Goal: Find specific page/section: Find specific page/section

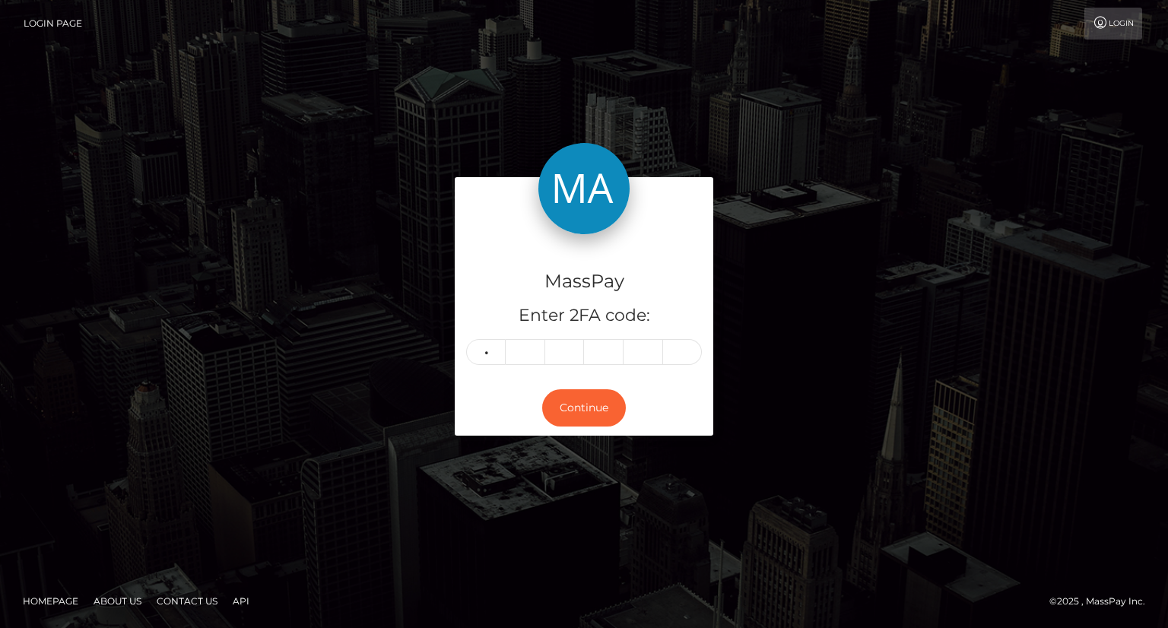
type input "7"
type input "5"
type input "2"
type input "0"
type input "5"
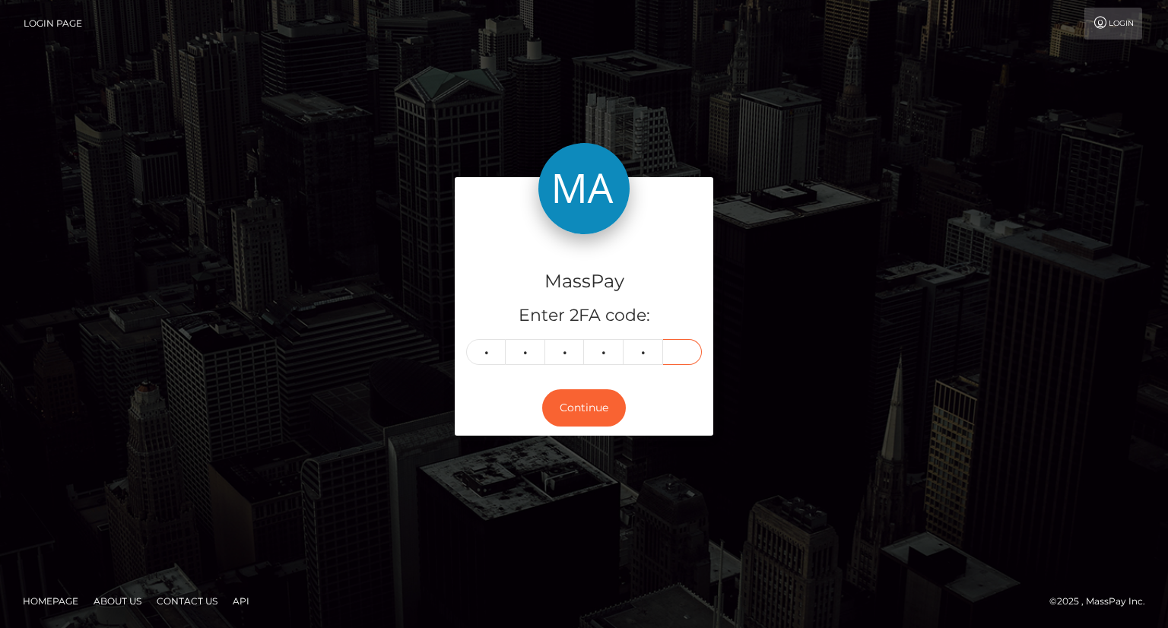
type input "1"
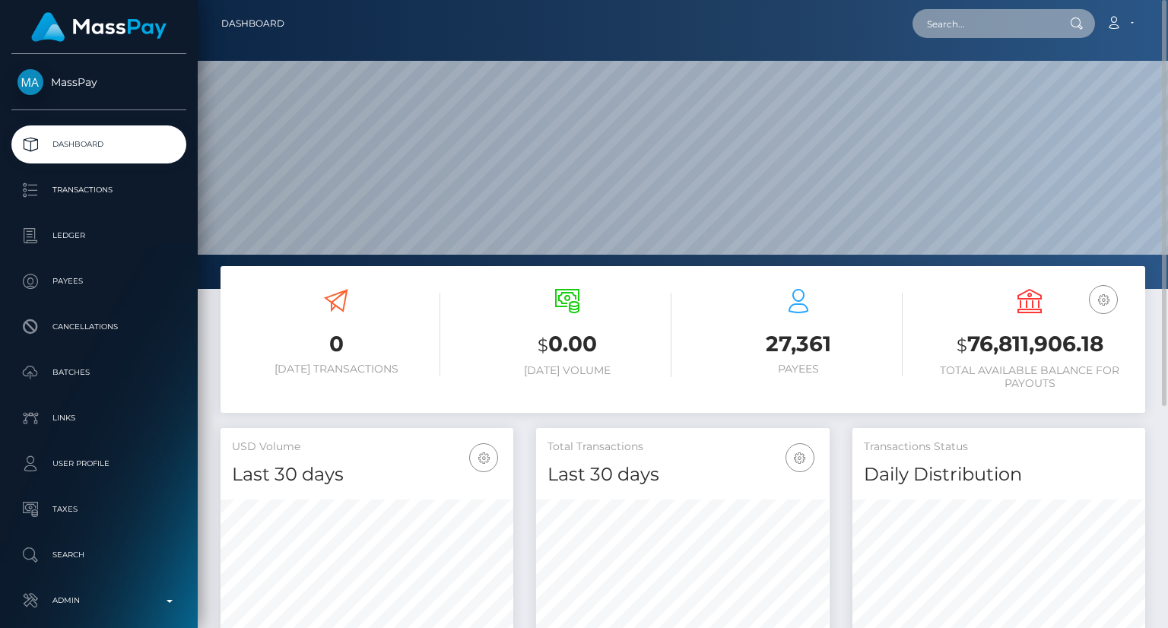
click at [967, 9] on input "text" at bounding box center [983, 23] width 143 height 29
paste input "mitch@whop.intercom-mail.com"
click at [1042, 24] on input "mitch@whop.intercom-mail.com" at bounding box center [983, 23] width 143 height 29
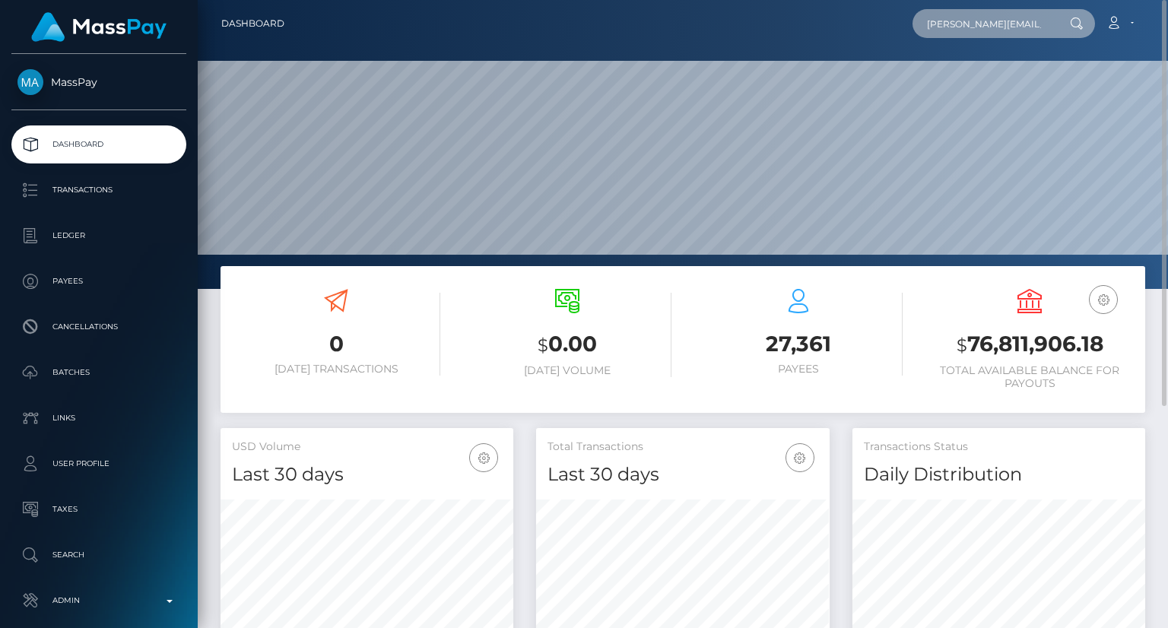
drag, startPoint x: 978, startPoint y: 10, endPoint x: 984, endPoint y: 28, distance: 19.2
click at [984, 28] on input "mitch@whop.intercom-mail.com" at bounding box center [983, 23] width 143 height 29
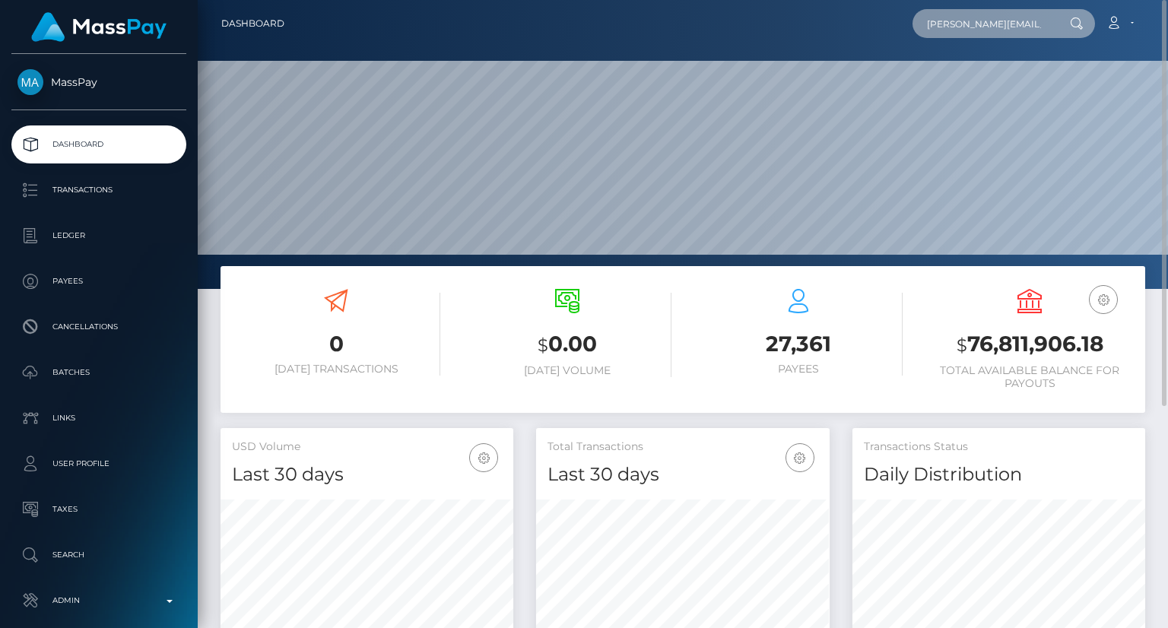
paste input "poact_5ZmxSH7fjht"
click at [959, 28] on input "poact_5ZmxSH7fjht" at bounding box center [983, 23] width 143 height 29
paste input "myselfkiwi89@gmail.com"
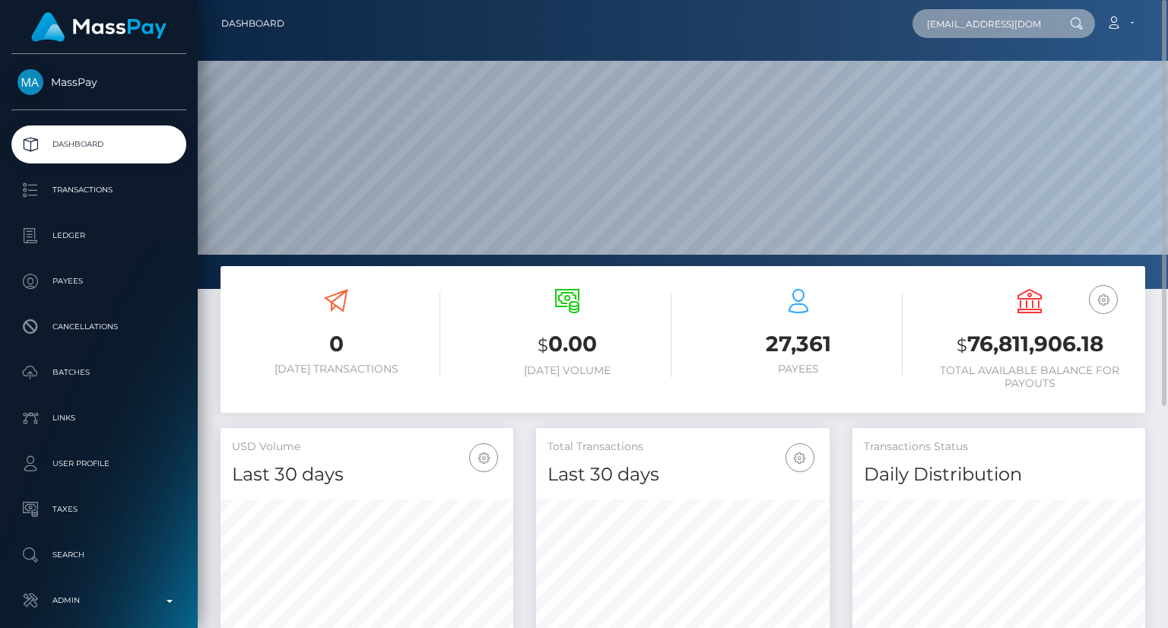
scroll to position [0, 5]
type input "myselfkiwi89@gmail.com"
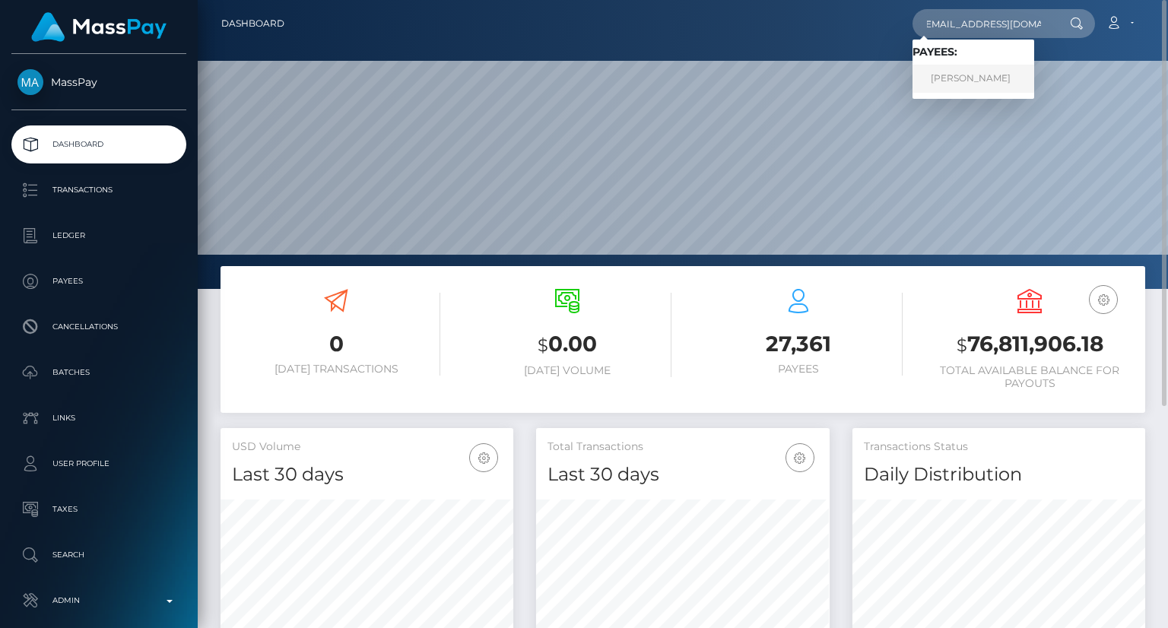
scroll to position [0, 0]
click at [960, 75] on link "UMAR AFZAL Afzal" at bounding box center [973, 79] width 122 height 28
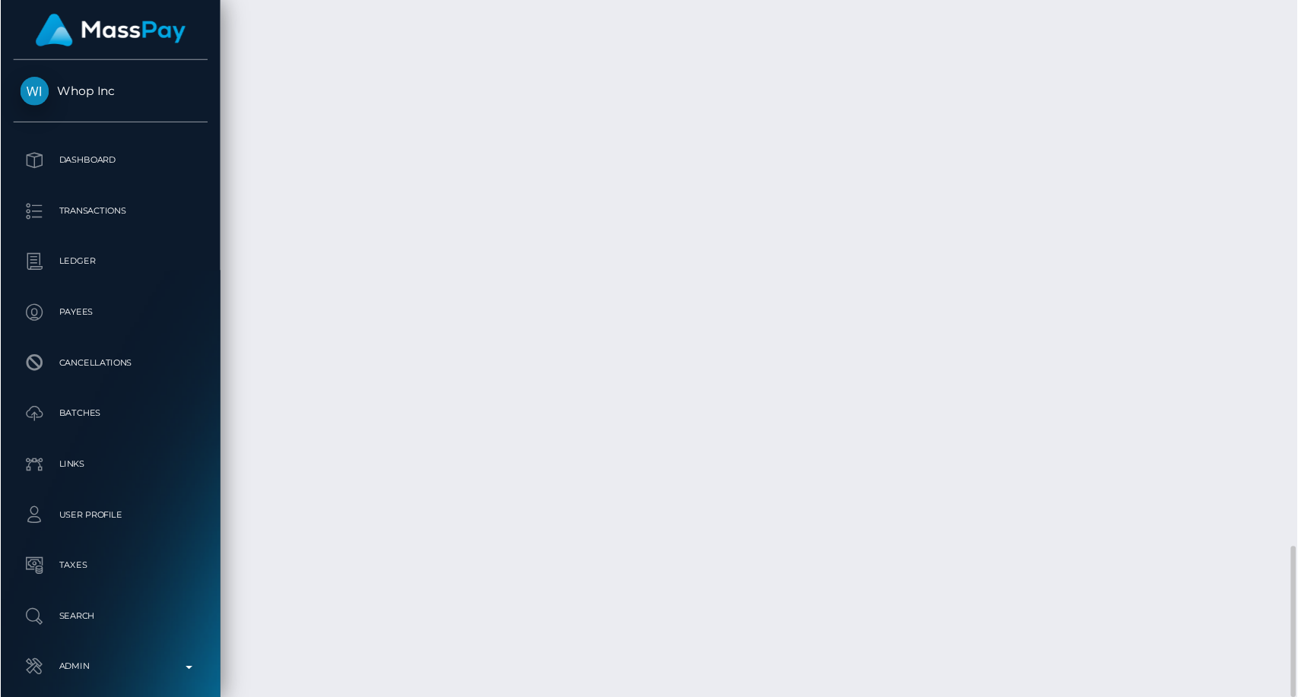
scroll to position [182, 336]
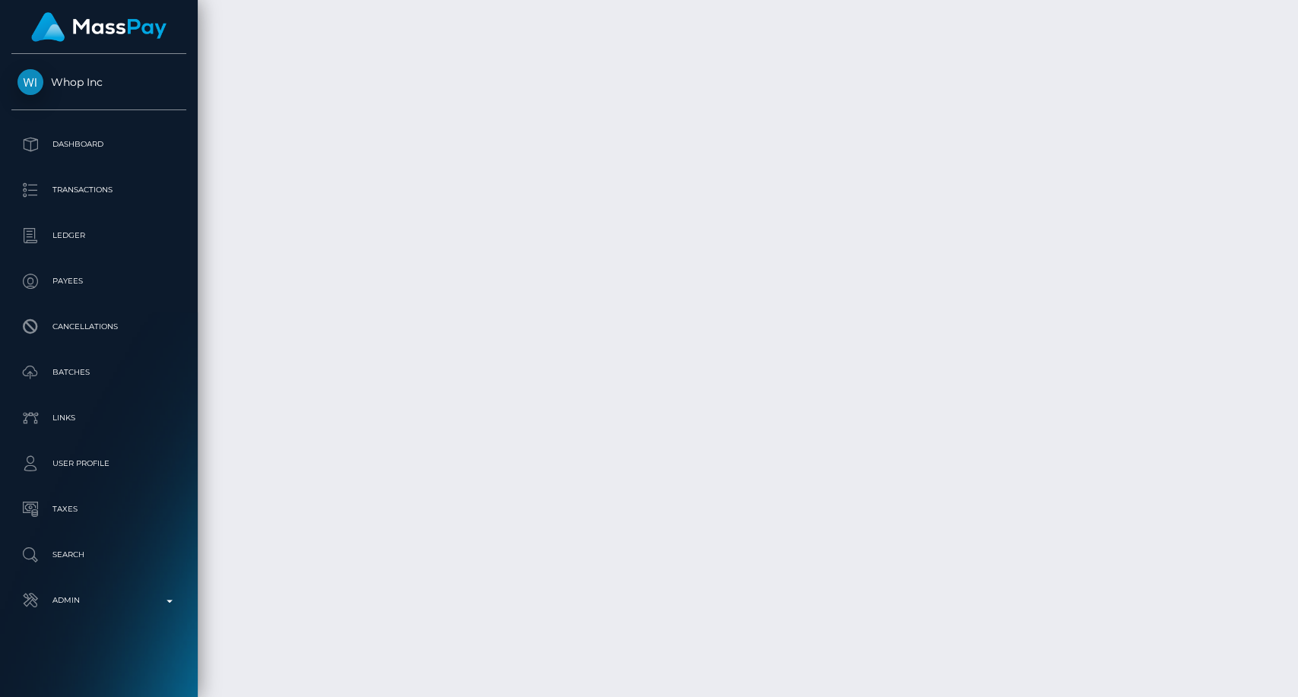
click at [523, 259] on div "Additional Info" at bounding box center [523, 255] width 99 height 28
click at [523, 259] on body "Whop Inc Dashboard Transactions Ledger Payees" at bounding box center [649, 348] width 1298 height 697
click at [524, 253] on div "Additional Info" at bounding box center [523, 255] width 99 height 28
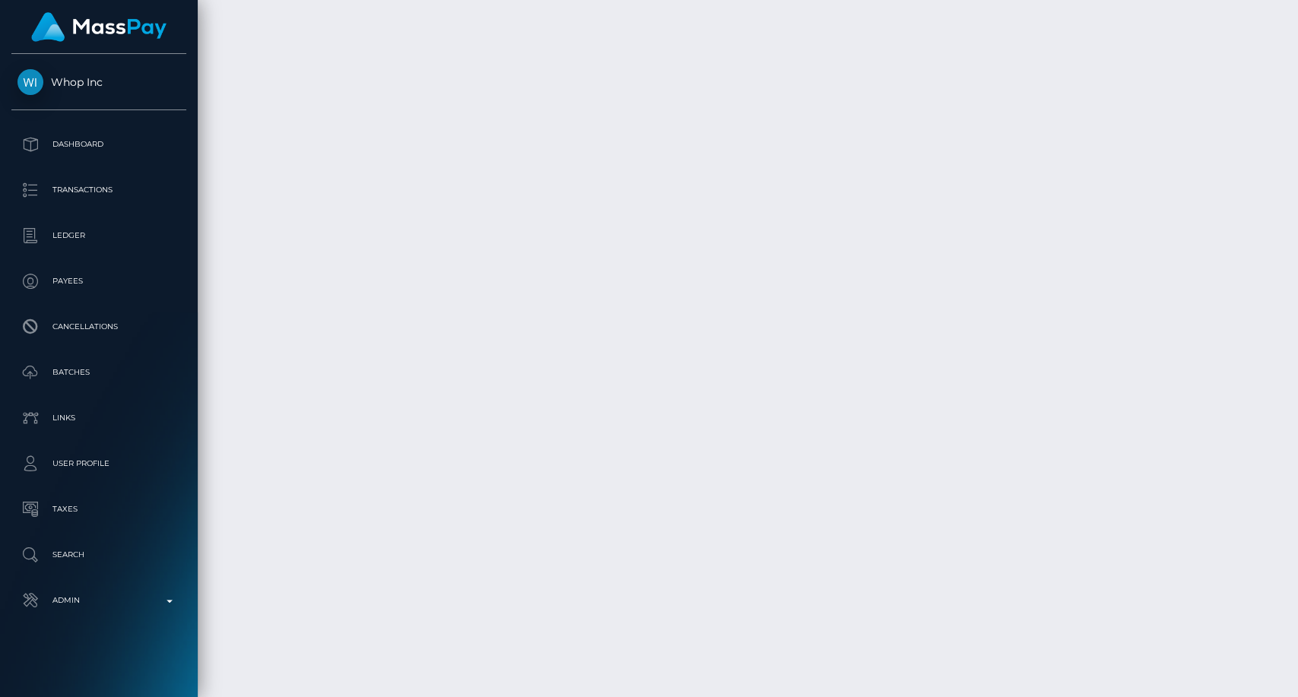
click at [524, 253] on div "Additional Info" at bounding box center [523, 255] width 99 height 28
click at [525, 252] on div "Additional Info" at bounding box center [523, 255] width 99 height 28
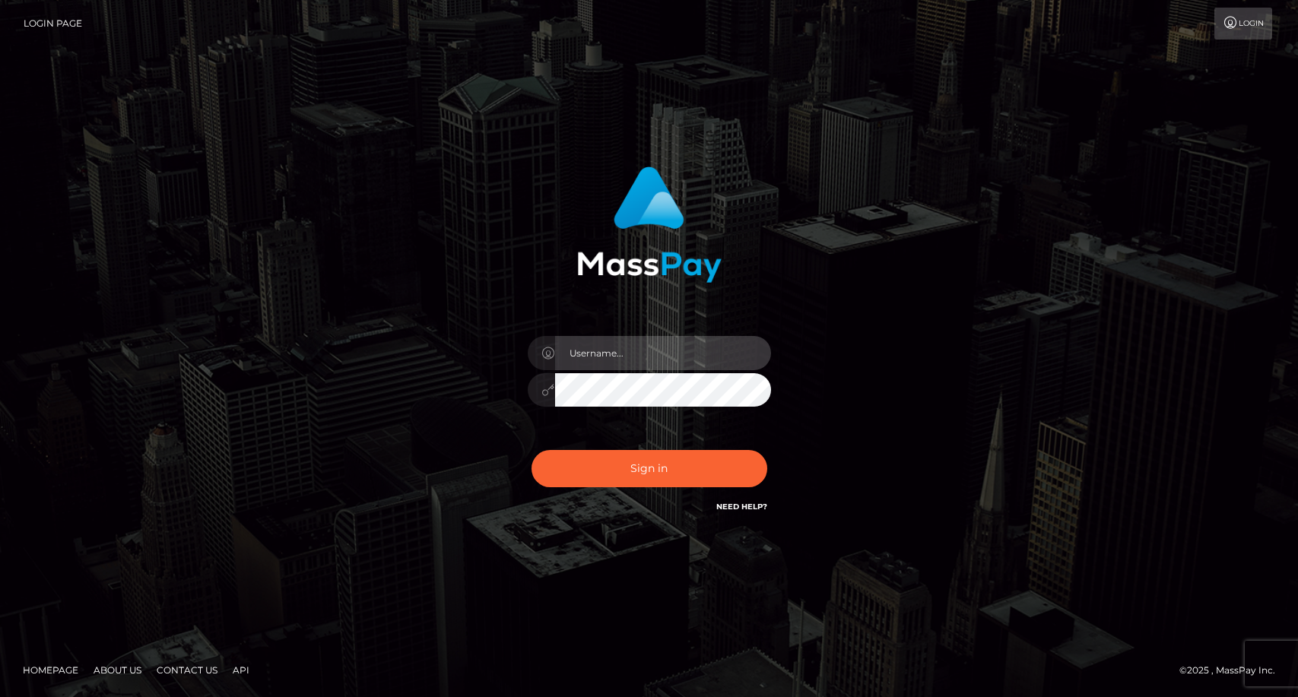
drag, startPoint x: 0, startPoint y: 0, endPoint x: 645, endPoint y: 343, distance: 730.8
click at [642, 341] on input "text" at bounding box center [663, 353] width 216 height 34
checkbox input "true"
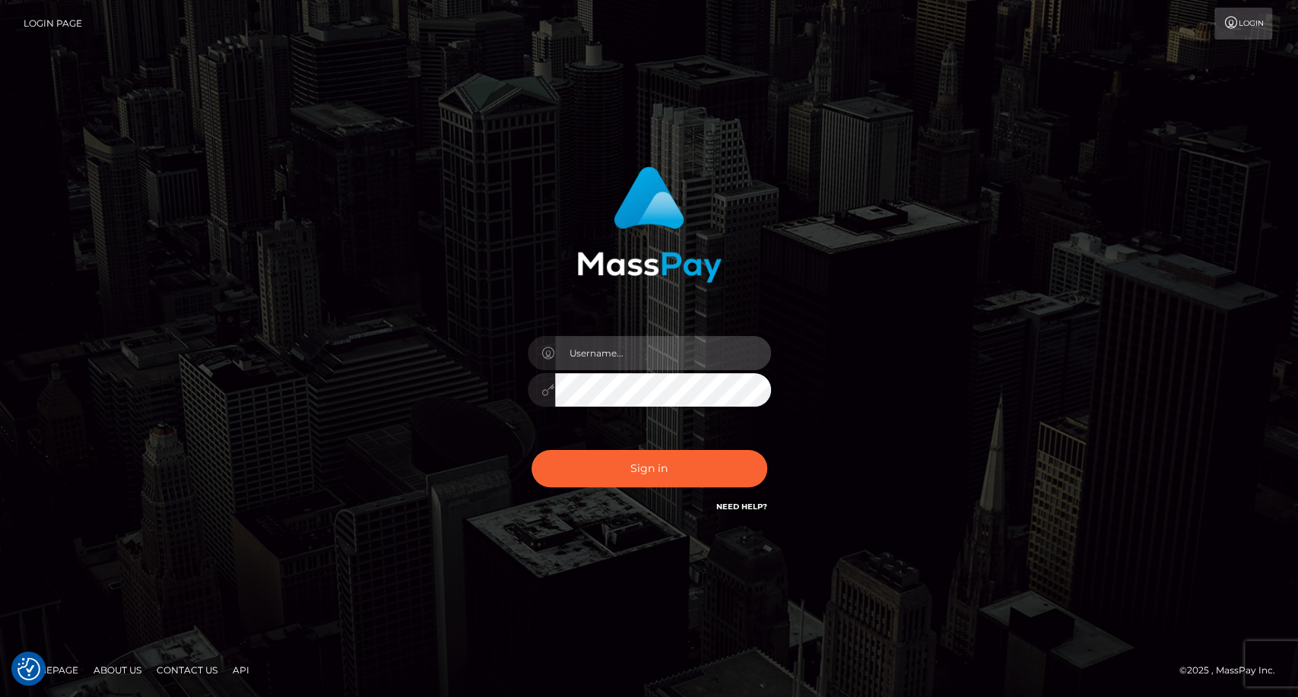
checkbox input "true"
type input "carolina"
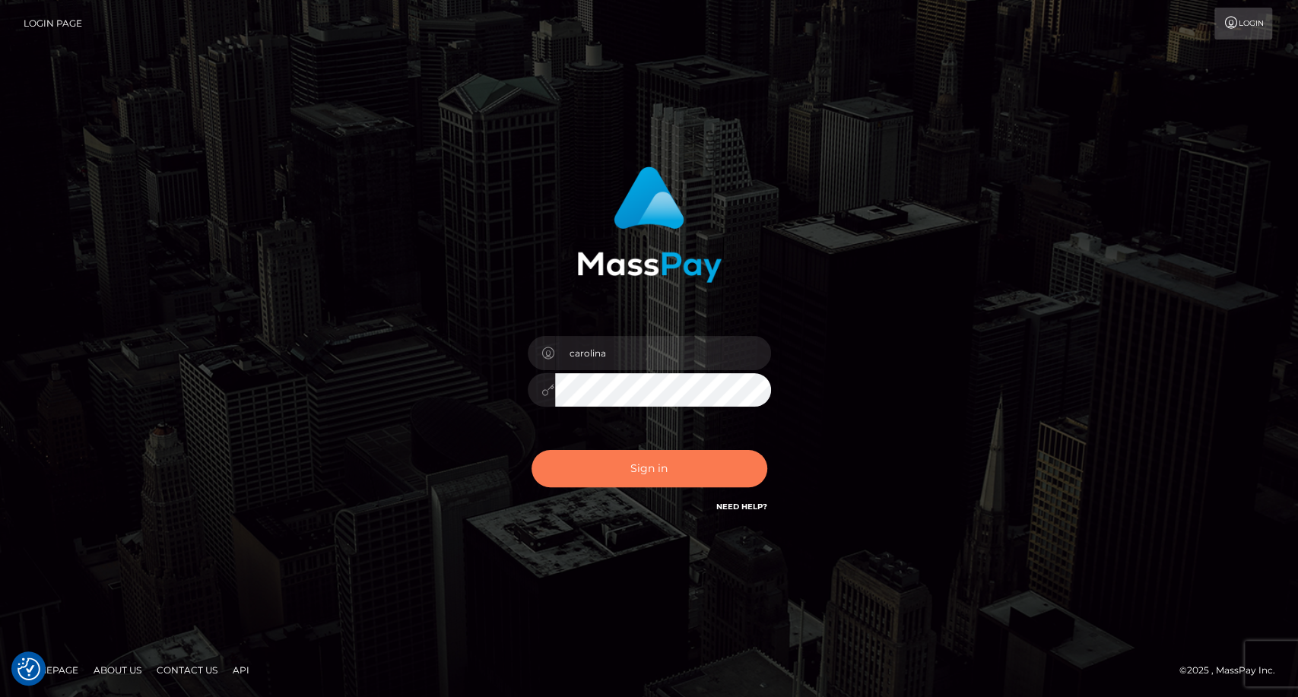
click at [636, 464] on button "Sign in" at bounding box center [649, 468] width 236 height 37
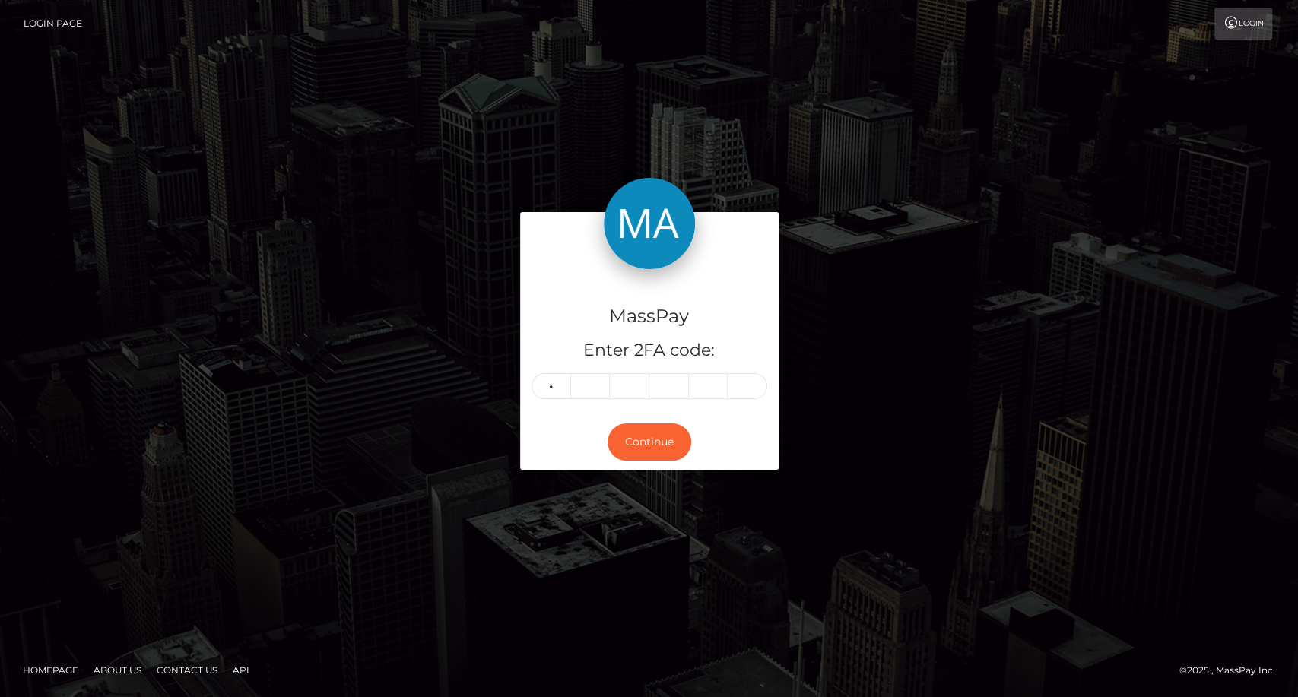
type input "3"
type input "8"
type input "4"
type input "9"
type input "3"
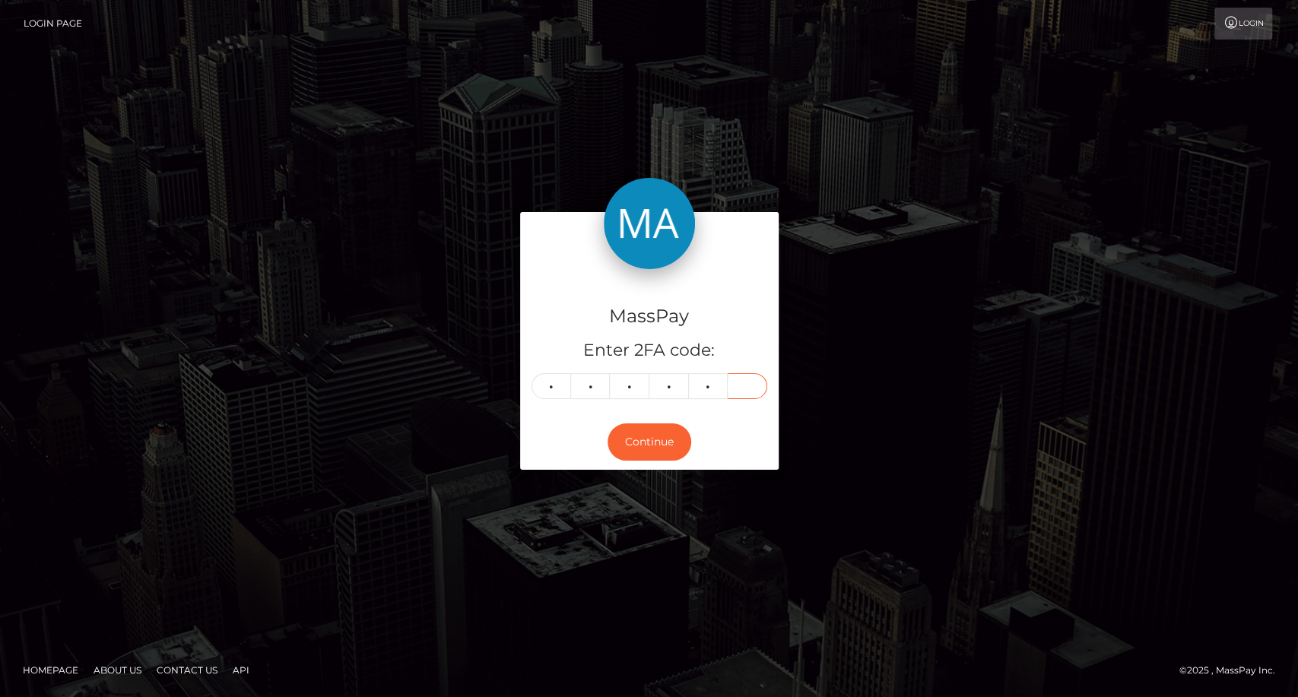
type input "4"
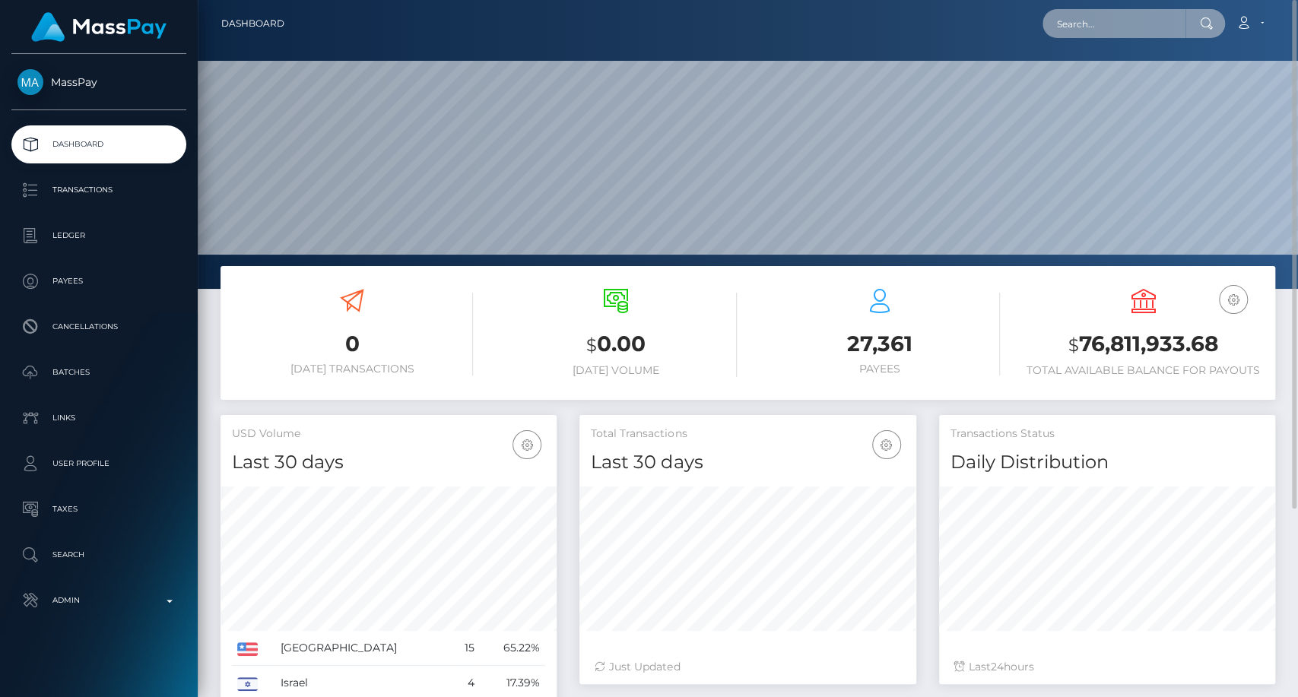
click at [1117, 11] on input "text" at bounding box center [1113, 23] width 143 height 29
click at [1113, 26] on input "text" at bounding box center [1113, 23] width 143 height 29
paste input "shanebrandstetter11@gmail.com"
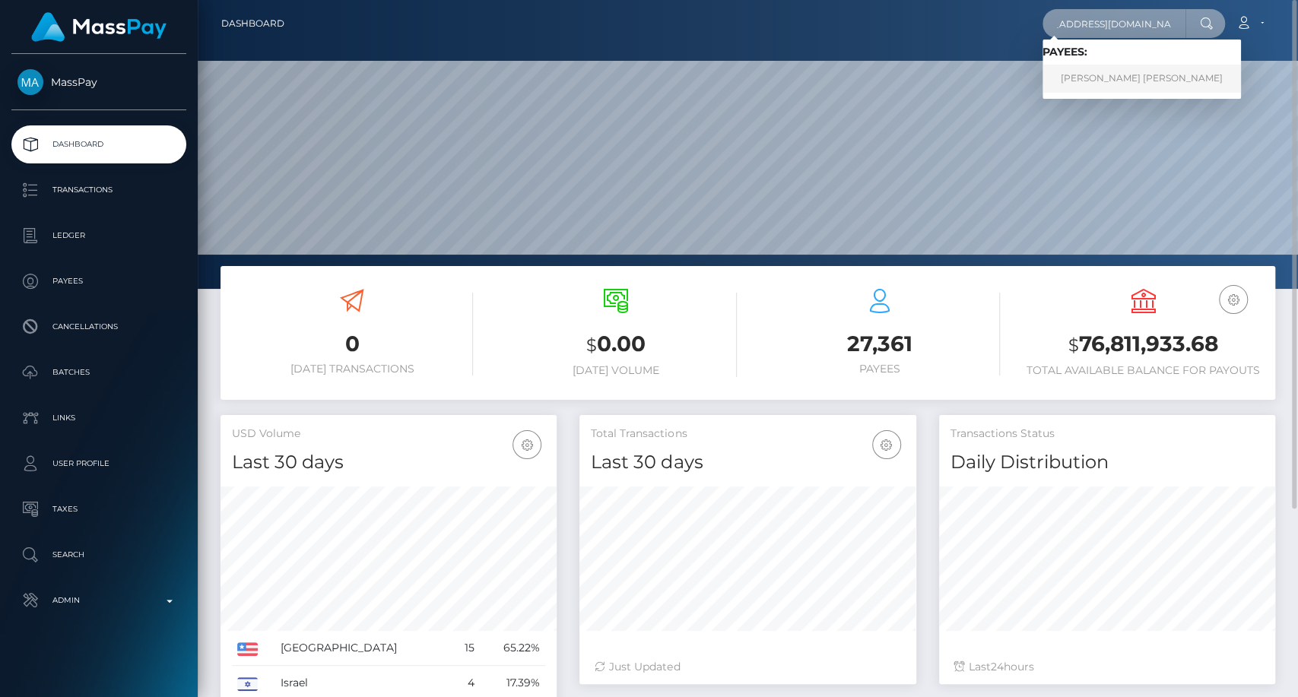
type input "shanebrandstetter11@gmail.com"
click at [1100, 74] on link "SHANE DAVID NOAH MOORE BRANDSTETTER" at bounding box center [1141, 79] width 198 height 28
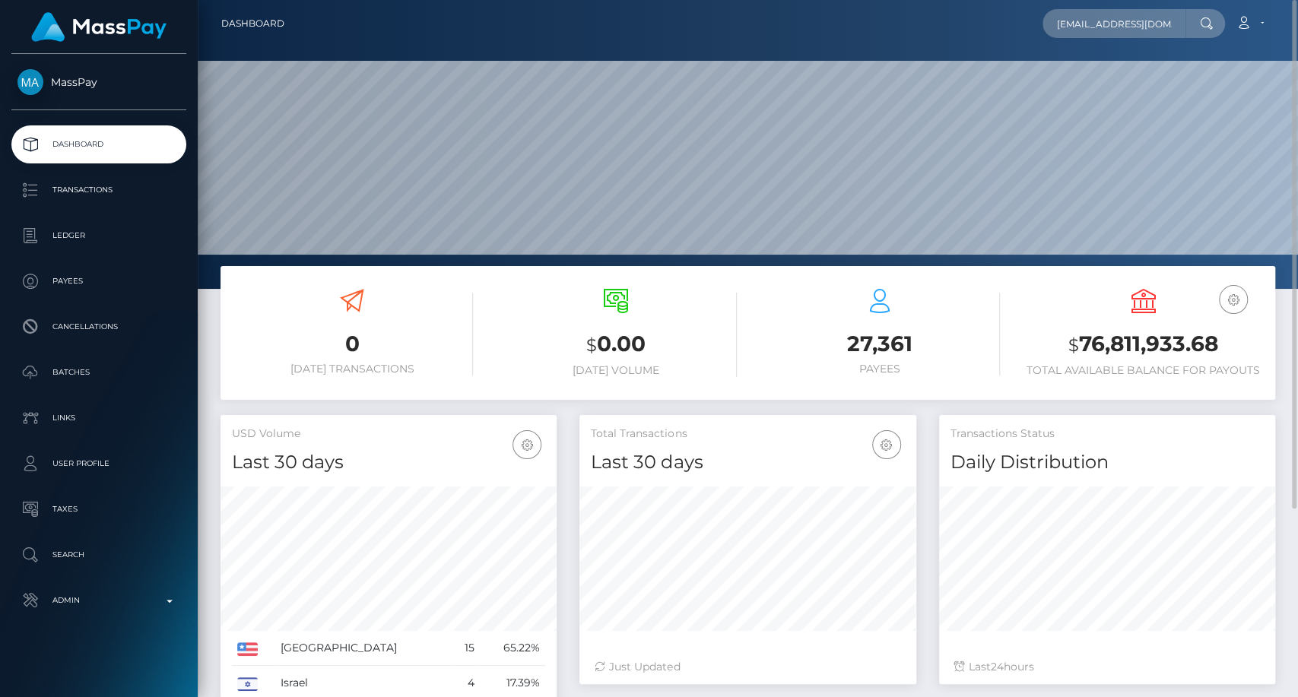
scroll to position [84, 0]
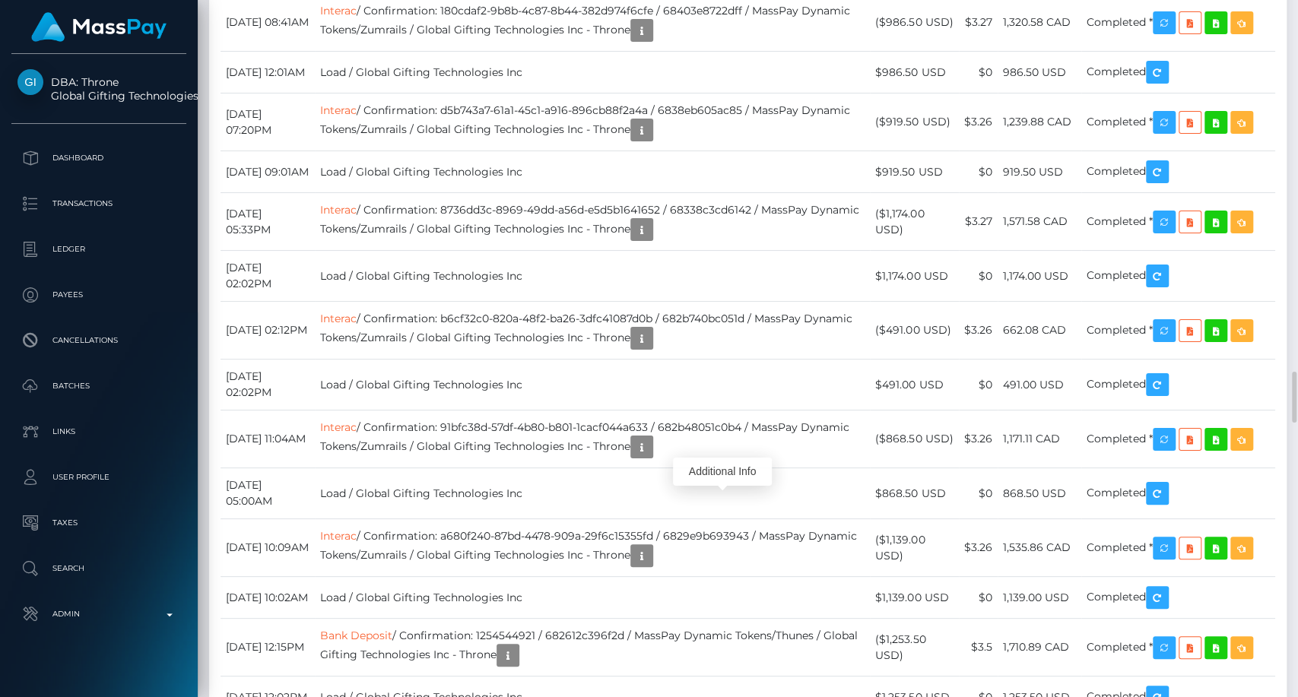
scroll to position [182, 336]
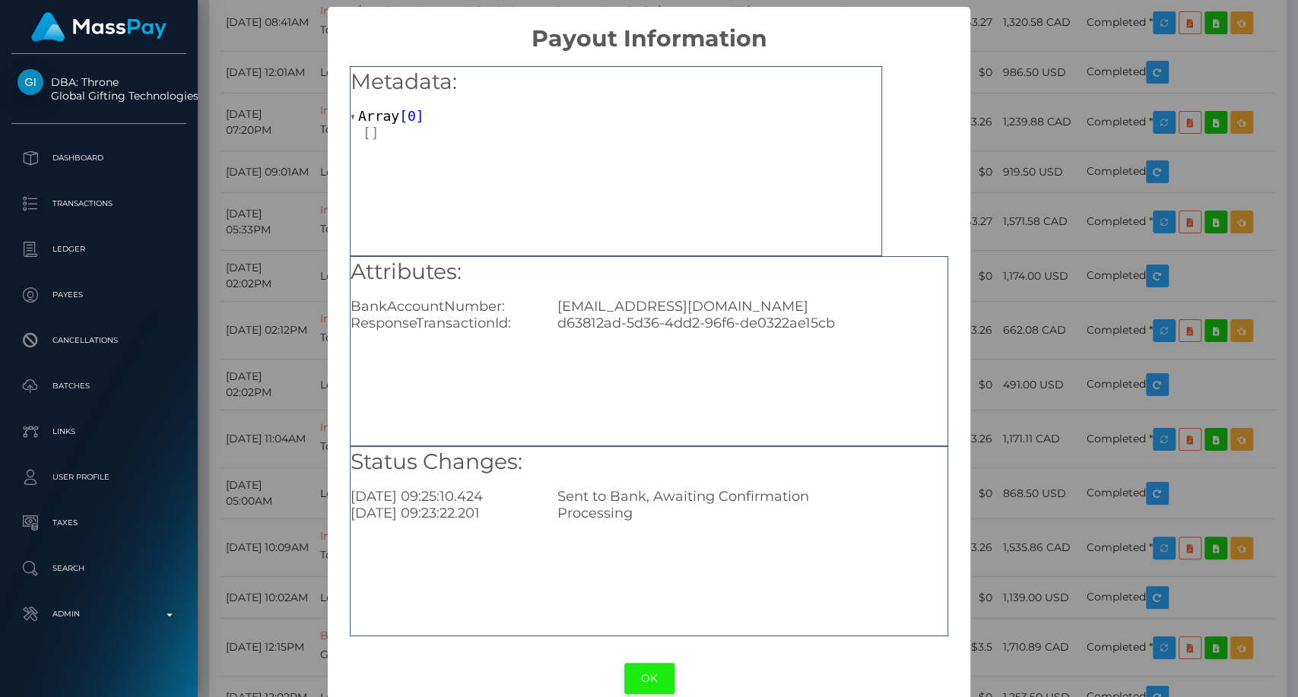
click at [645, 686] on button "OK" at bounding box center [649, 678] width 50 height 31
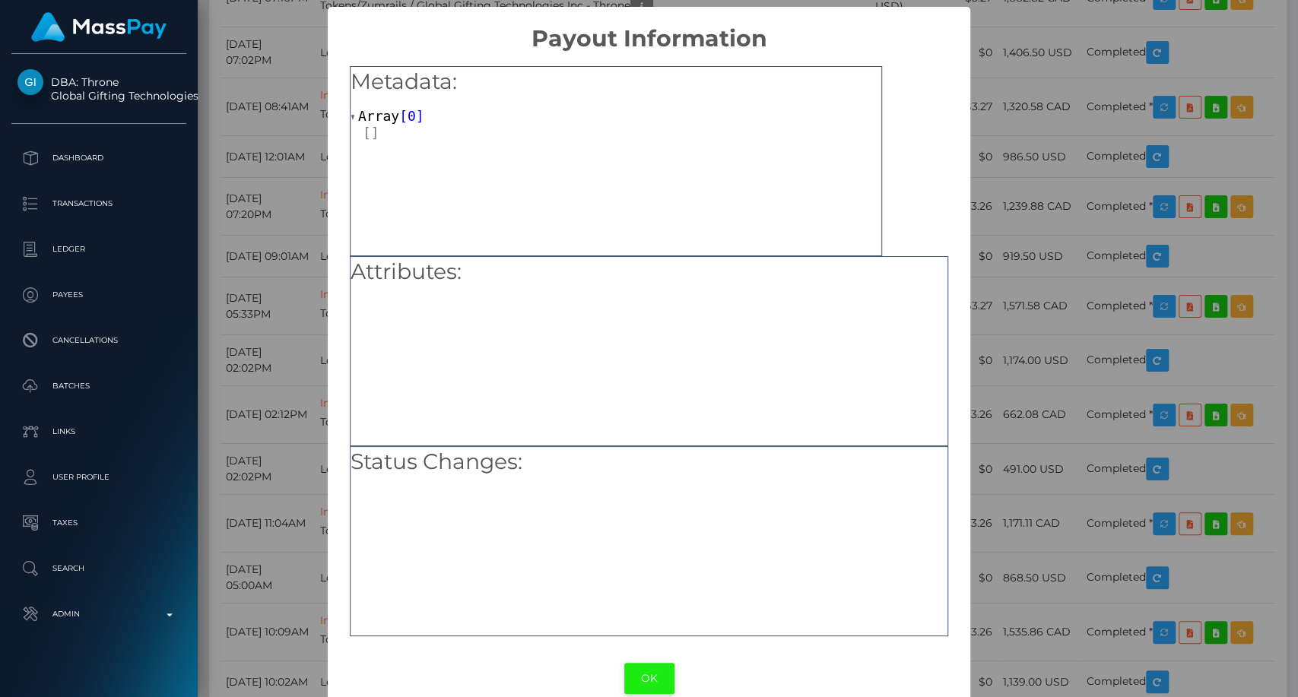
click at [638, 678] on button "OK" at bounding box center [649, 678] width 50 height 31
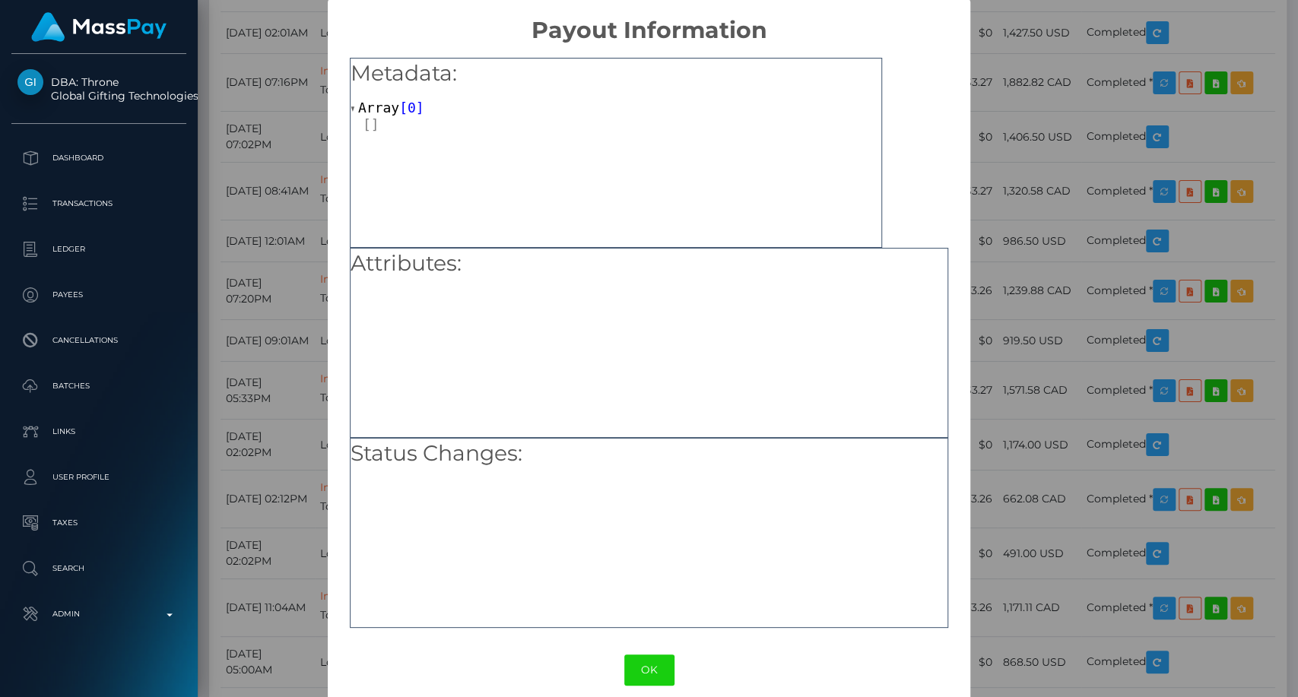
scroll to position [0, 0]
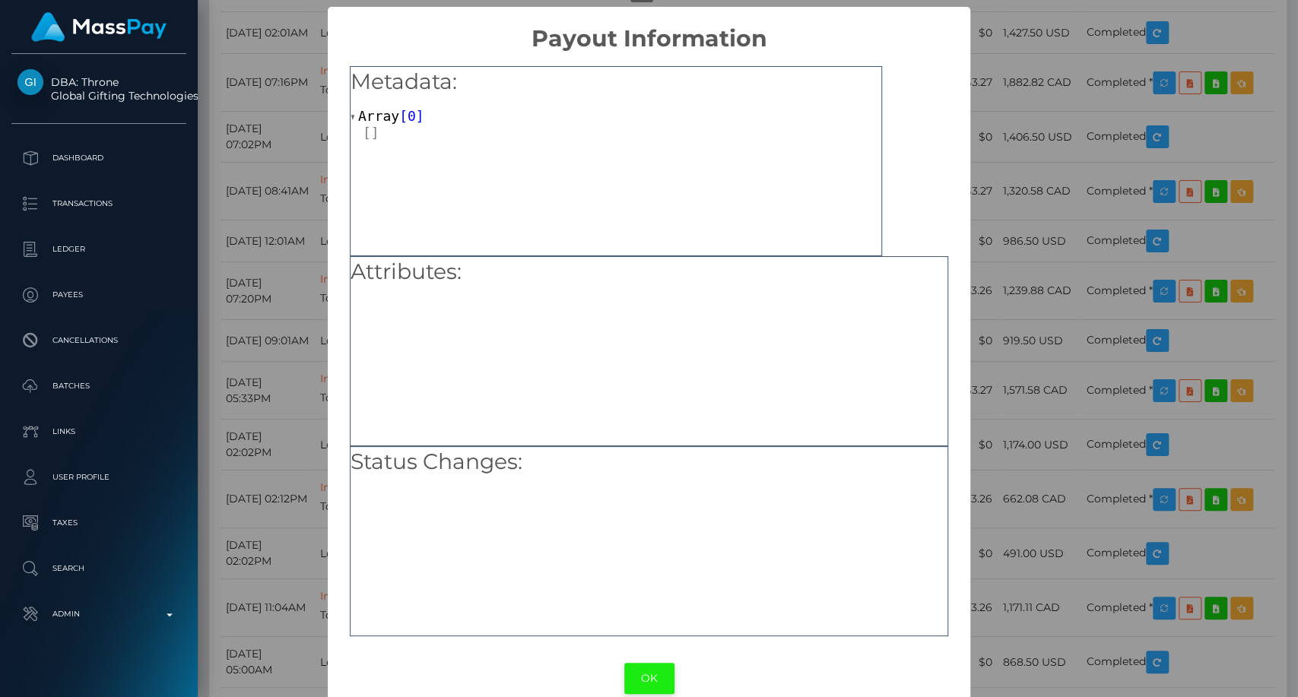
click at [639, 674] on button "OK" at bounding box center [649, 678] width 50 height 31
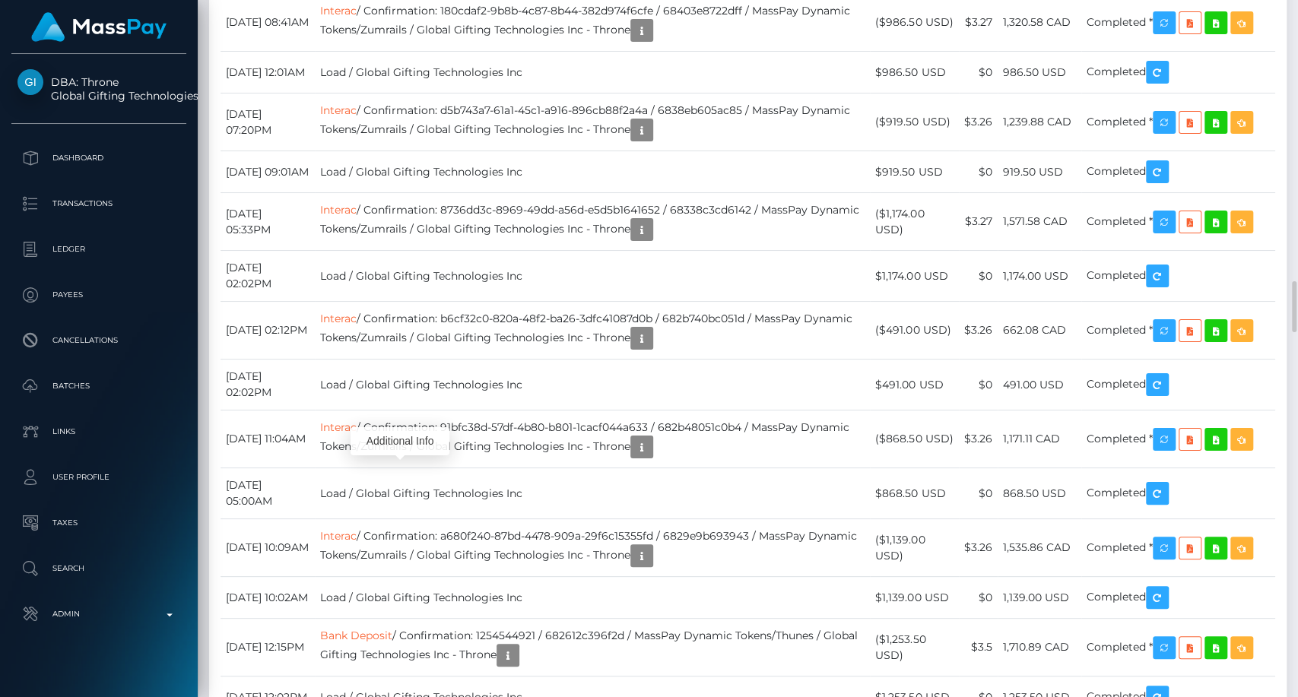
scroll to position [4983, 0]
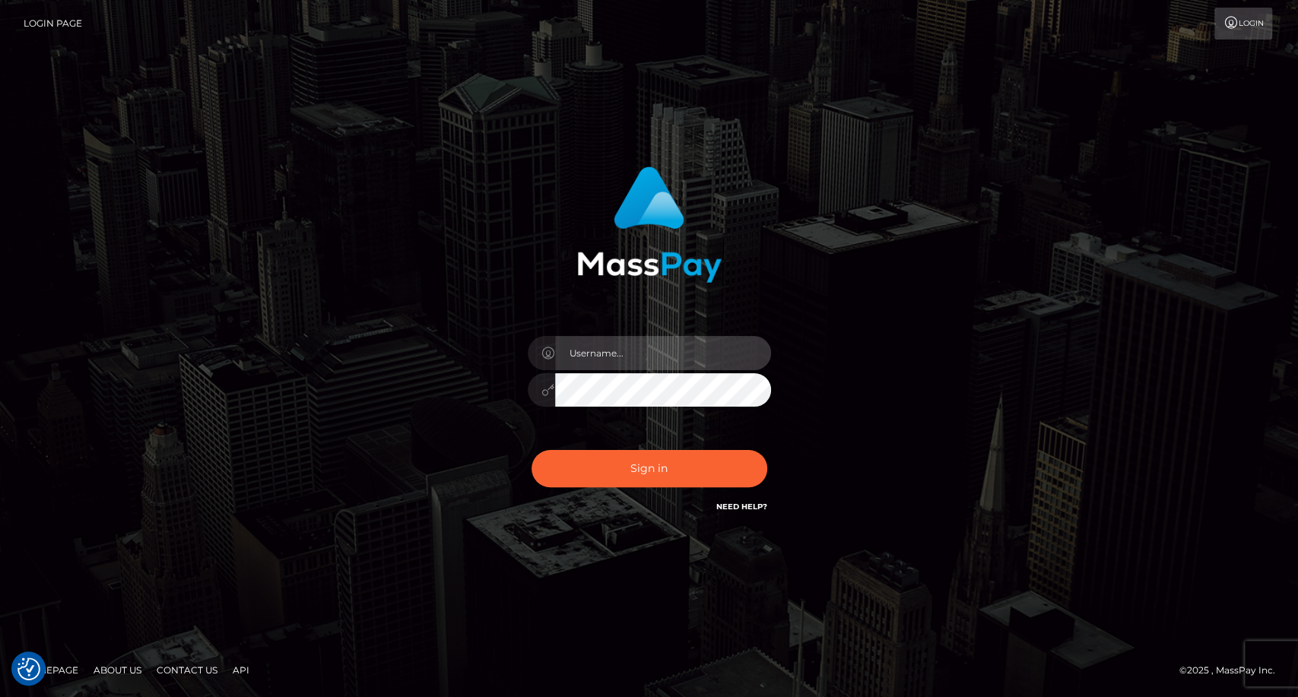
type input "carolina"
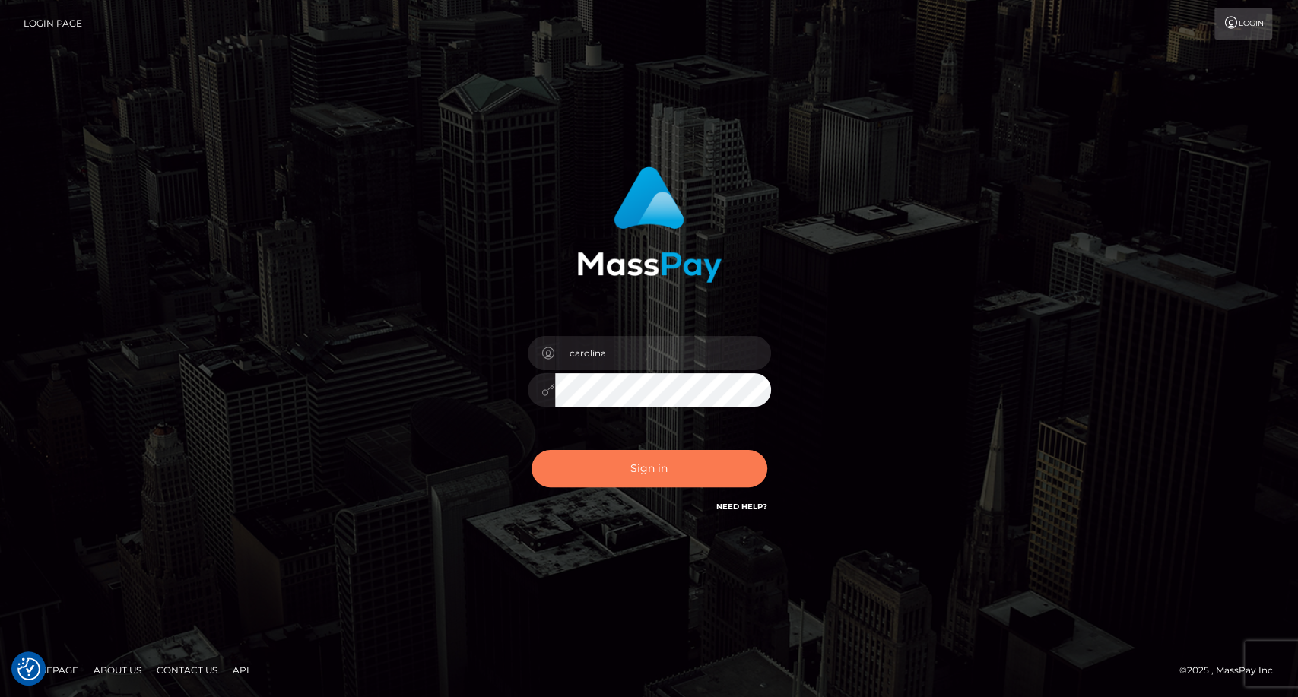
click at [681, 482] on button "Sign in" at bounding box center [649, 468] width 236 height 37
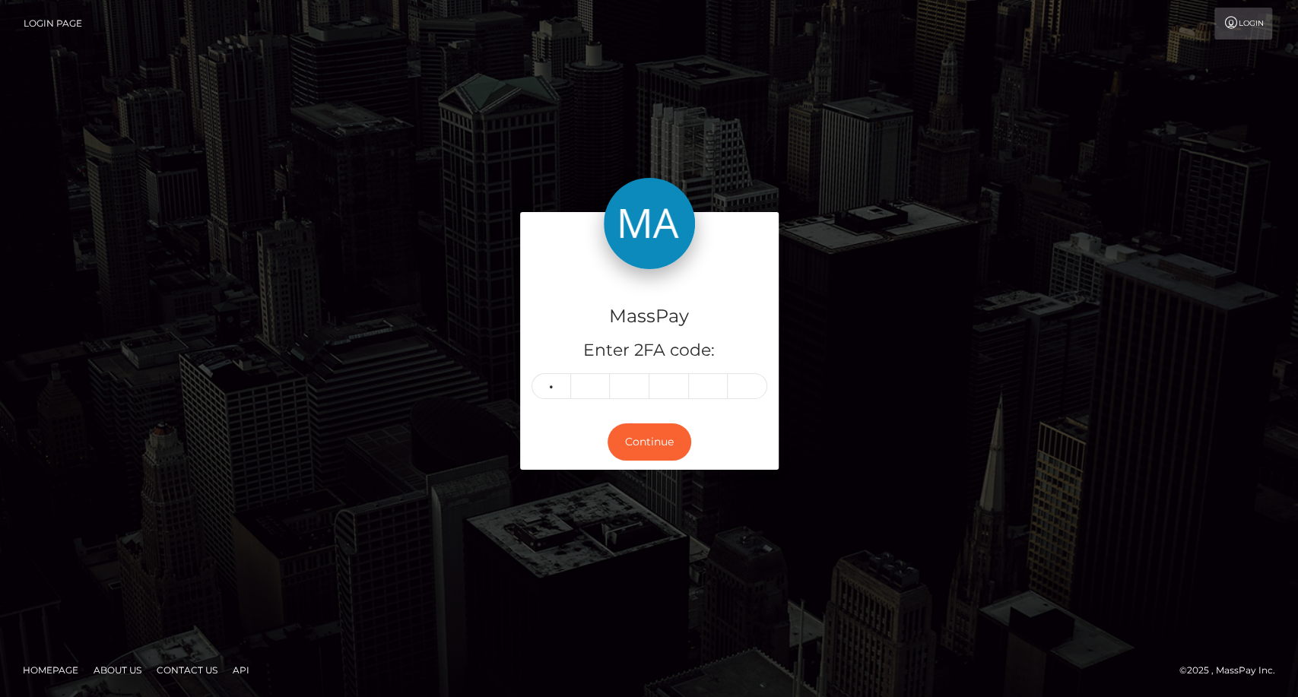
type input "0"
type input "6"
type input "4"
type input "0"
type input "7"
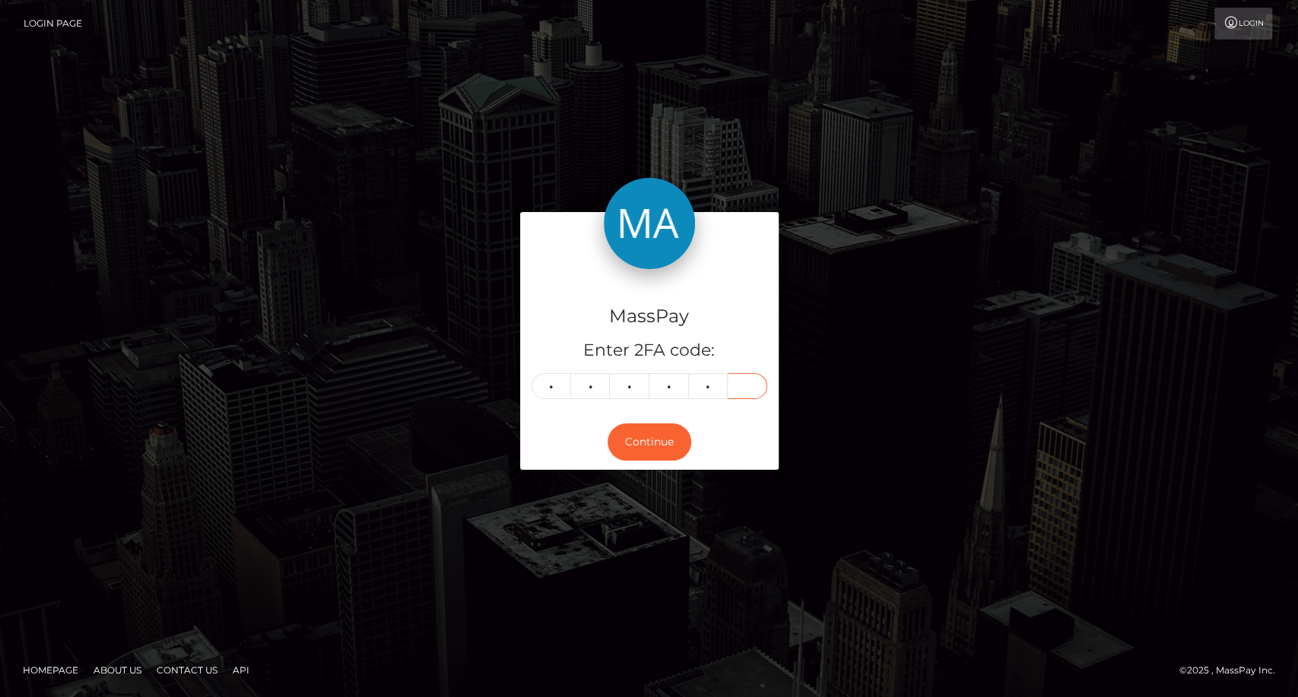
type input "3"
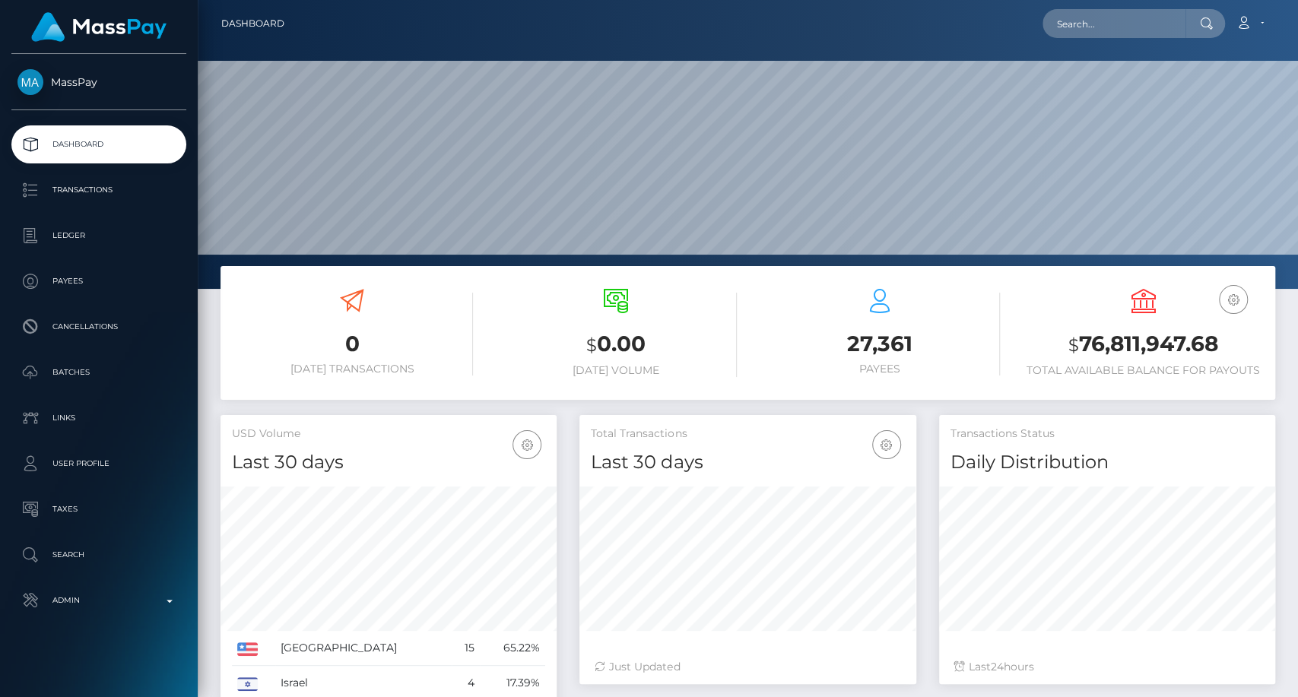
scroll to position [268, 336]
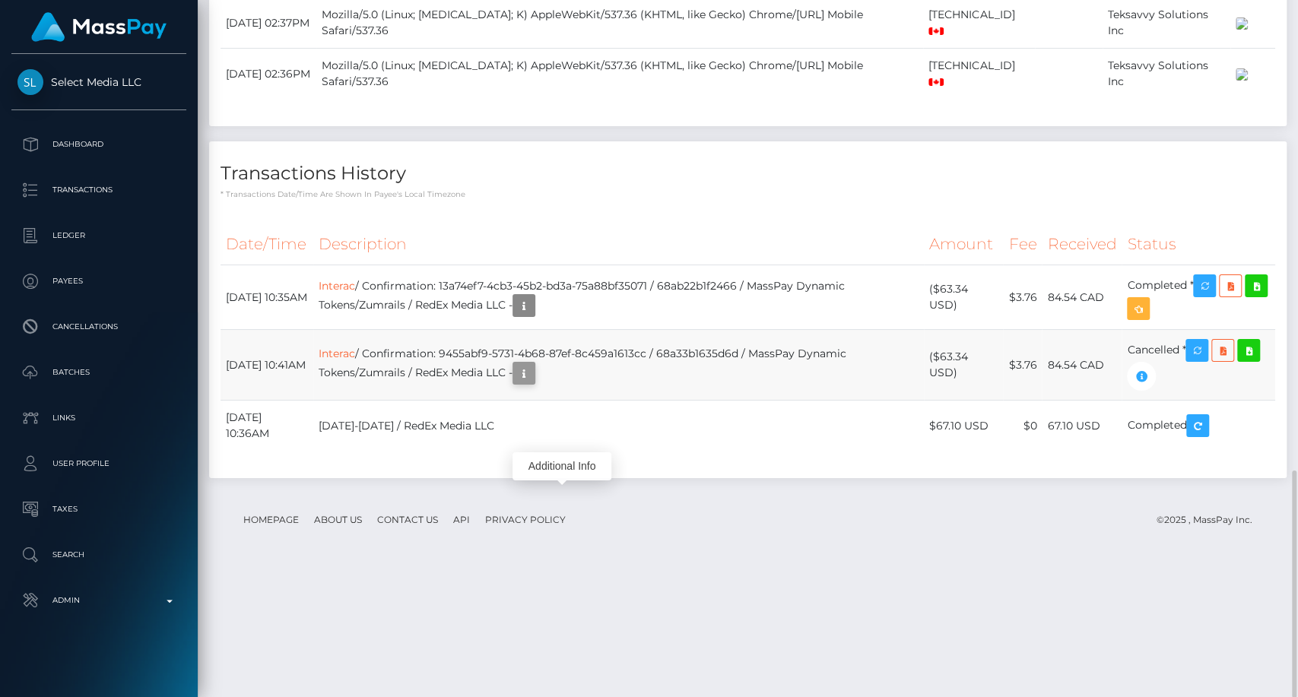
scroll to position [182, 336]
click at [533, 383] on icon "button" at bounding box center [524, 373] width 18 height 19
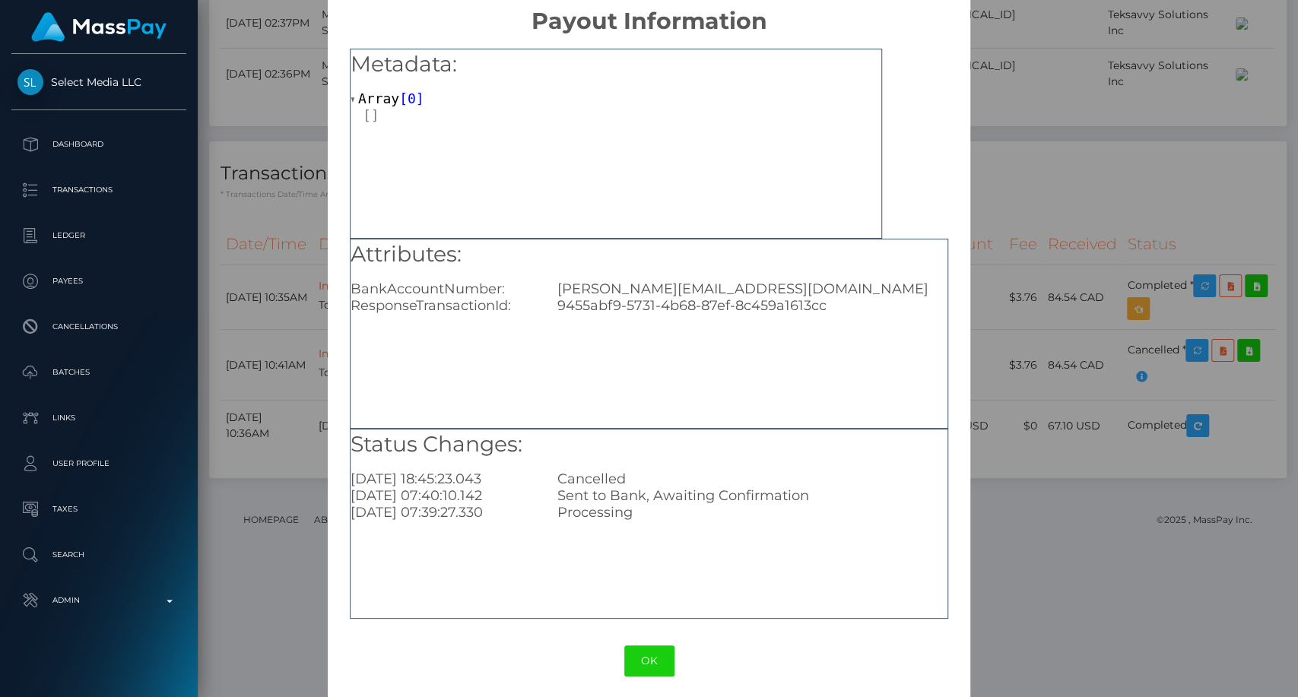
scroll to position [25, 0]
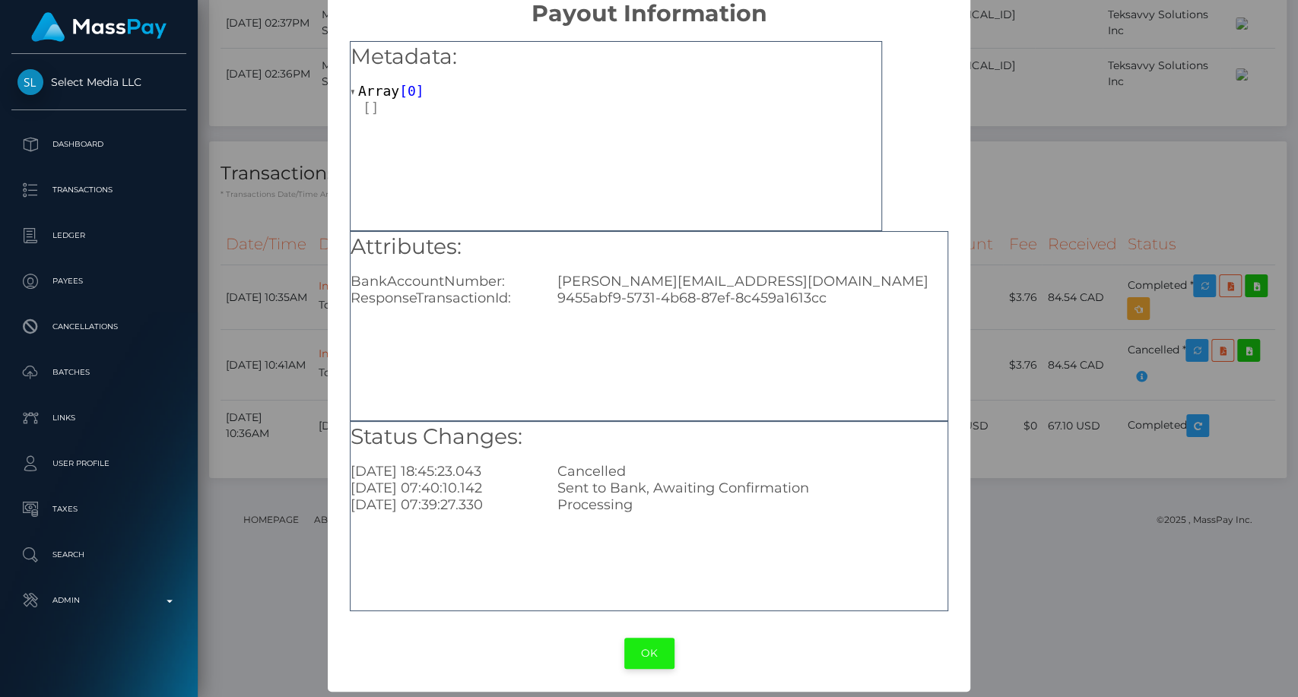
click at [639, 655] on button "OK" at bounding box center [649, 653] width 50 height 31
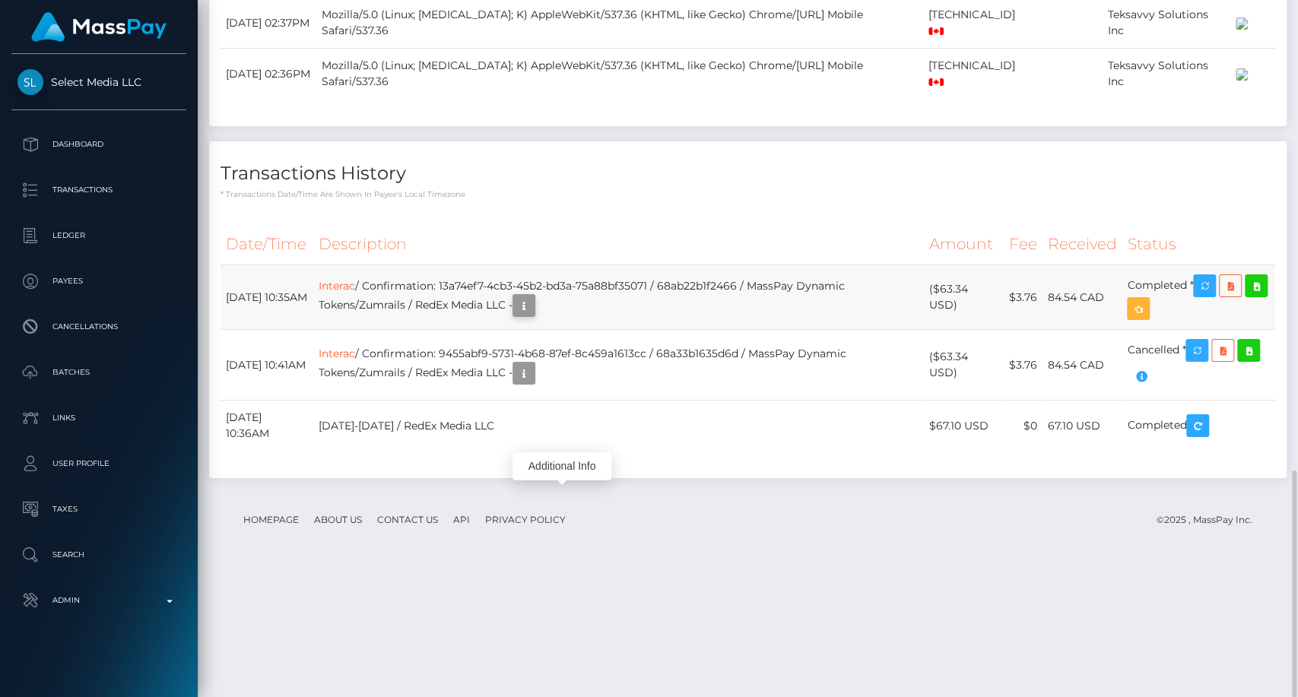
scroll to position [182, 336]
click at [533, 315] on icon "button" at bounding box center [524, 305] width 18 height 19
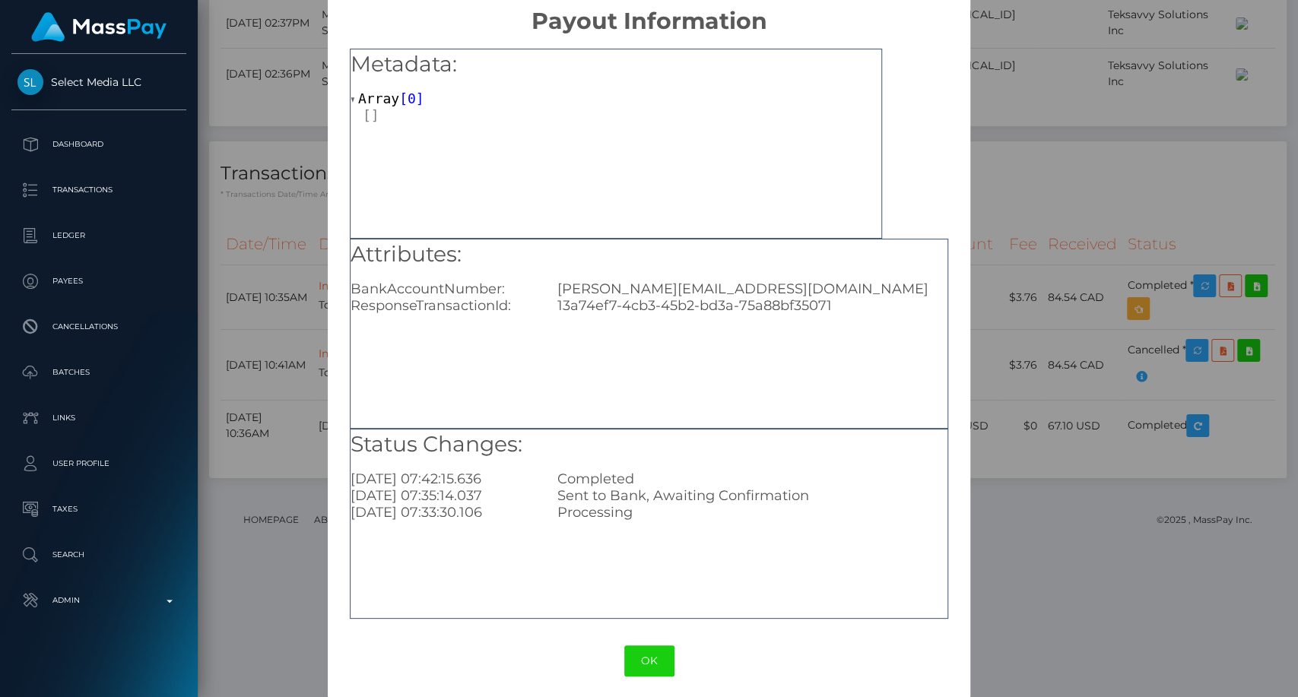
scroll to position [25, 0]
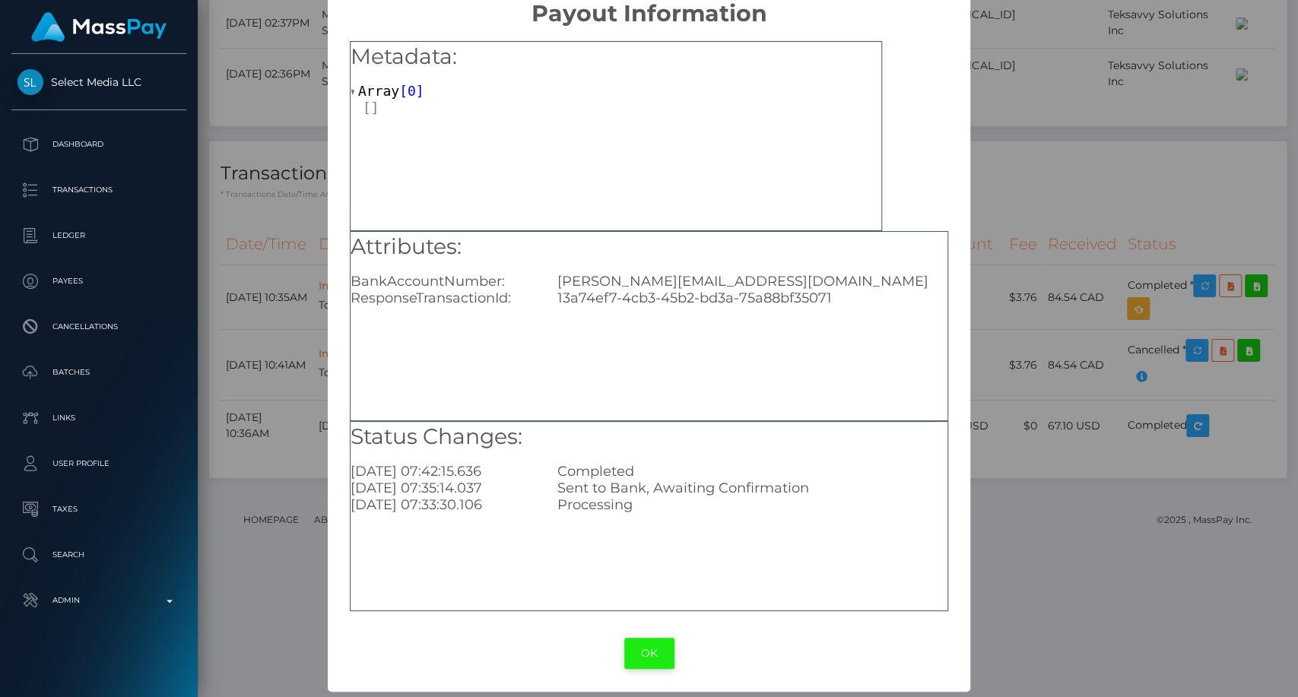
click at [657, 646] on button "OK" at bounding box center [649, 653] width 50 height 31
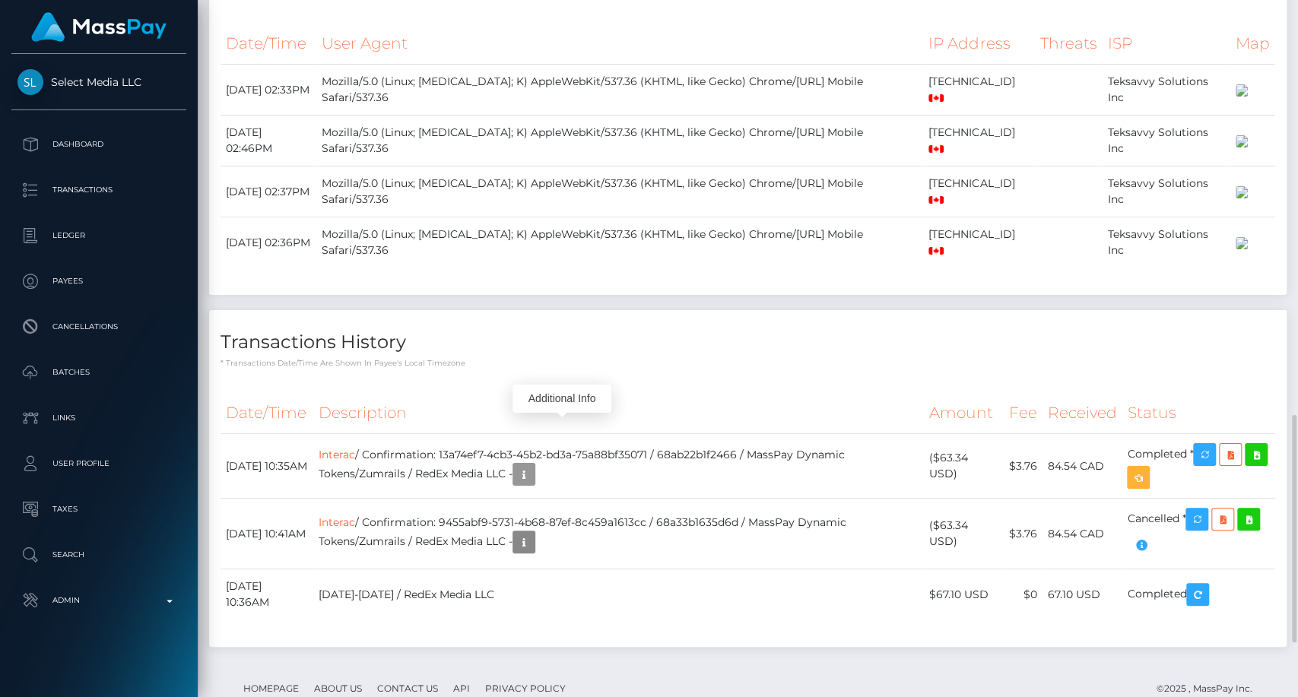
scroll to position [1441, 0]
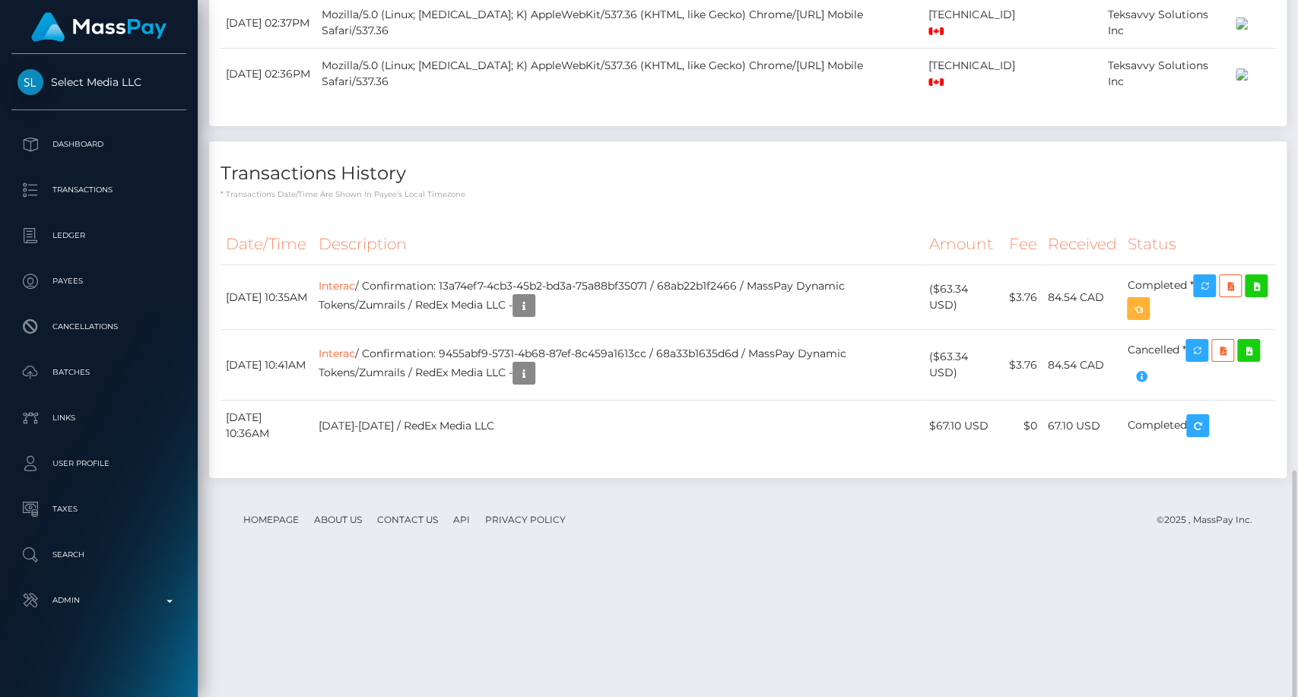
click at [579, 200] on div "Transactions History * Transactions date/time are shown in payee's local timezo…" at bounding box center [747, 170] width 1077 height 59
drag, startPoint x: 1048, startPoint y: 641, endPoint x: 1000, endPoint y: 526, distance: 124.4
click at [1047, 547] on footer "Homepage About Us Contact Us API Privacy Policy © 2025 , MassPay Inc." at bounding box center [747, 519] width 1054 height 53
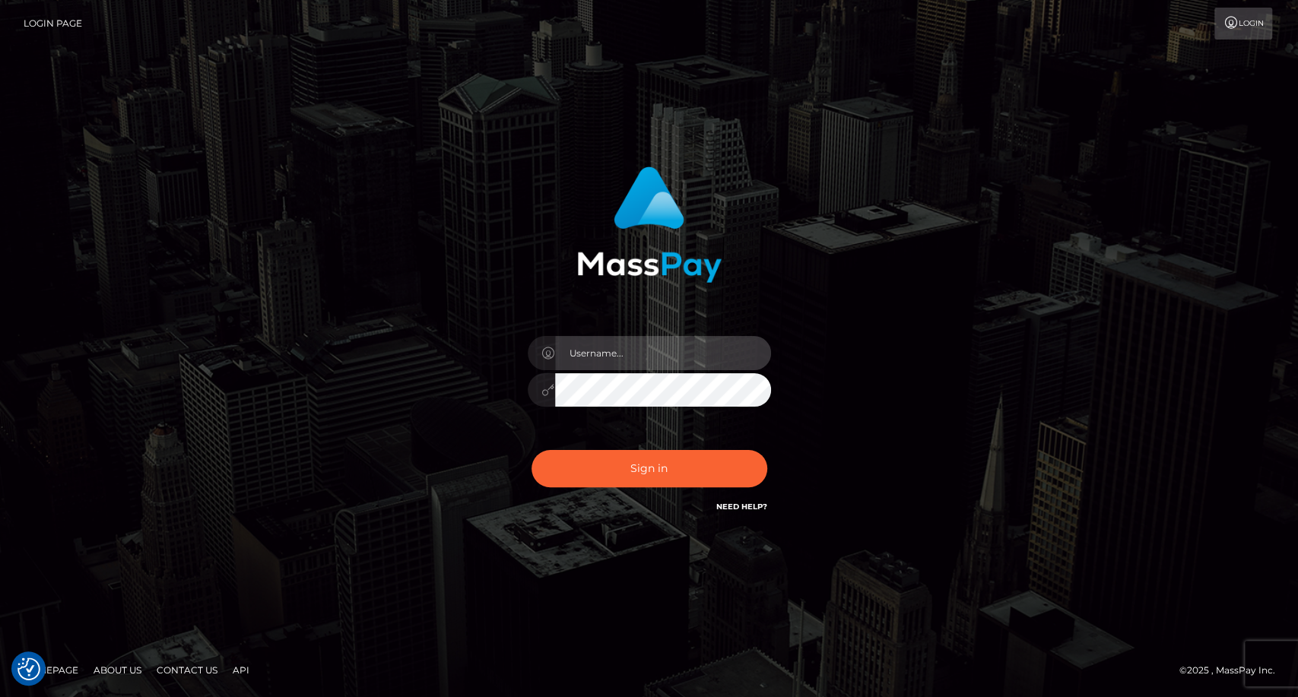
click at [617, 359] on input "text" at bounding box center [663, 353] width 216 height 34
type input "carolina"
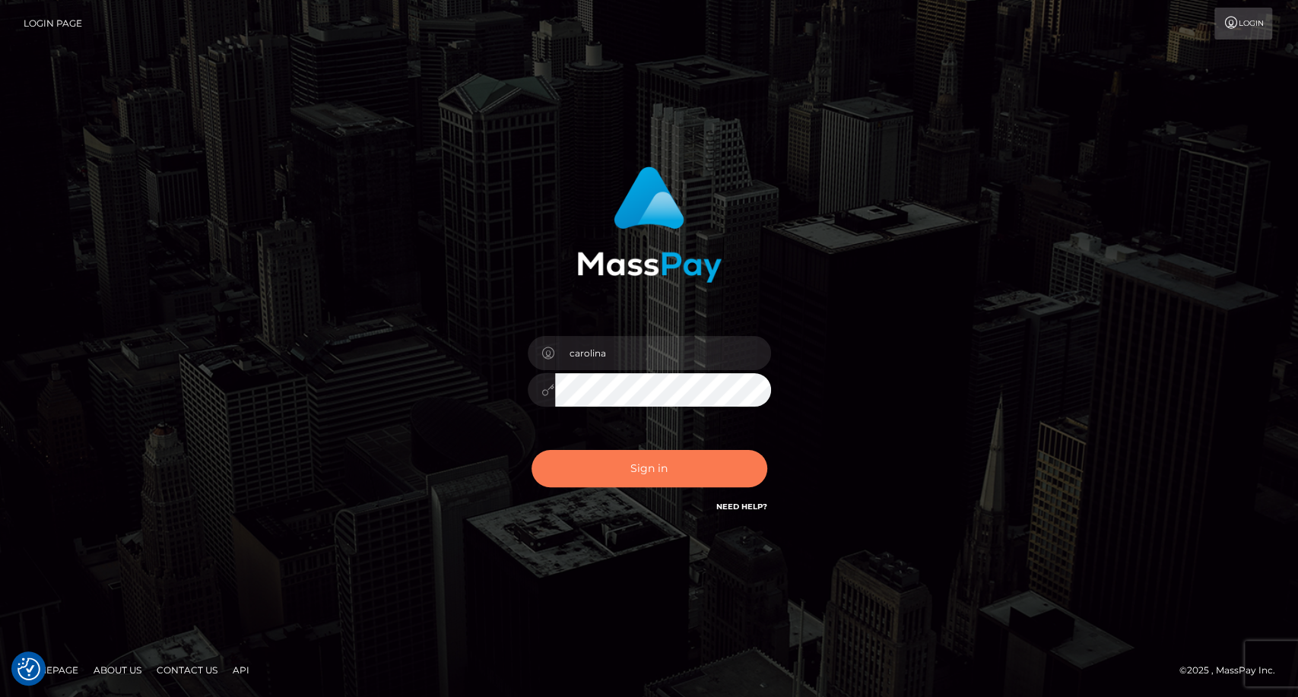
click at [677, 482] on button "Sign in" at bounding box center [649, 468] width 236 height 37
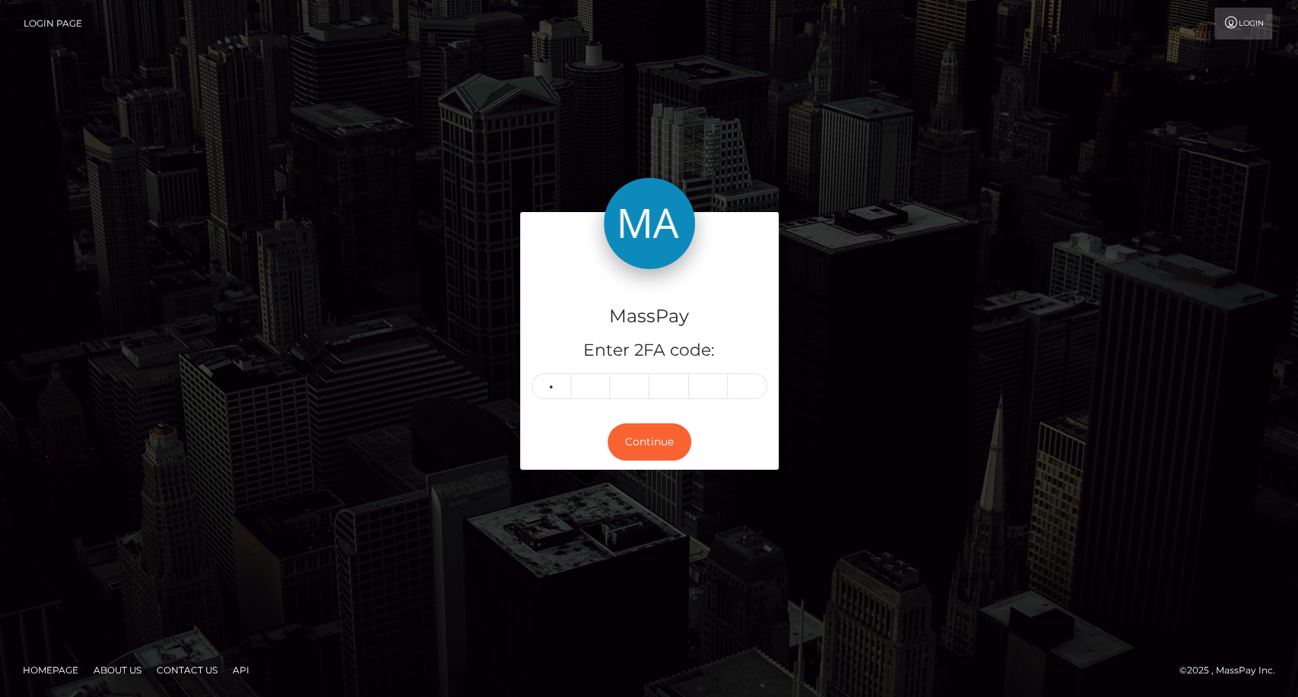
type input "3"
type input "9"
type input "7"
type input "2"
type input "3"
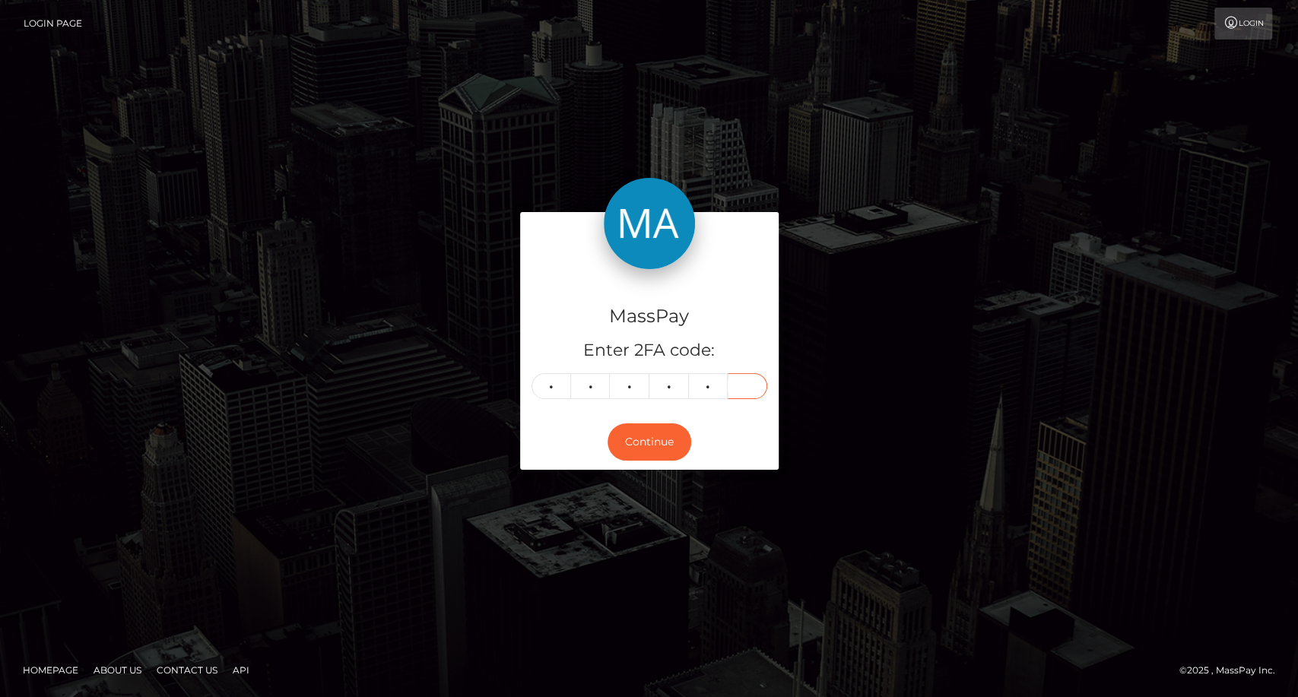
type input "9"
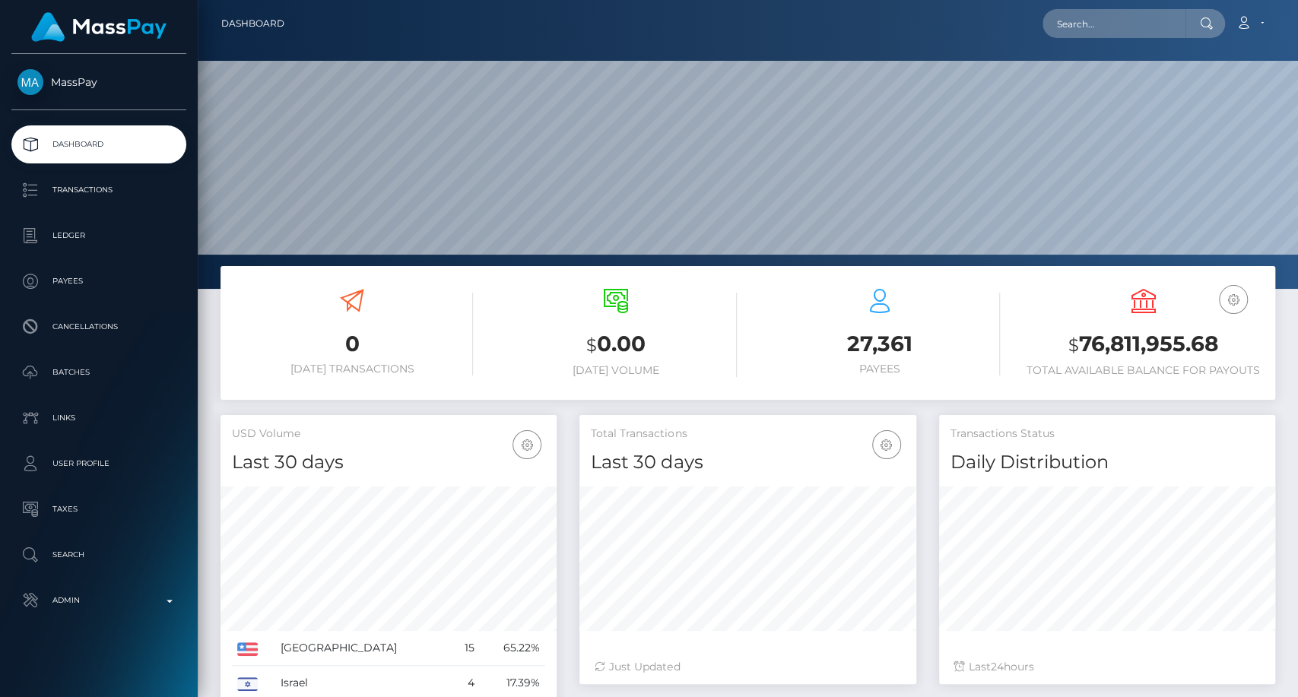
scroll to position [268, 336]
click at [1120, 25] on input "text" at bounding box center [1113, 23] width 143 height 29
paste input "poact_5ZmxSH7fjhta"
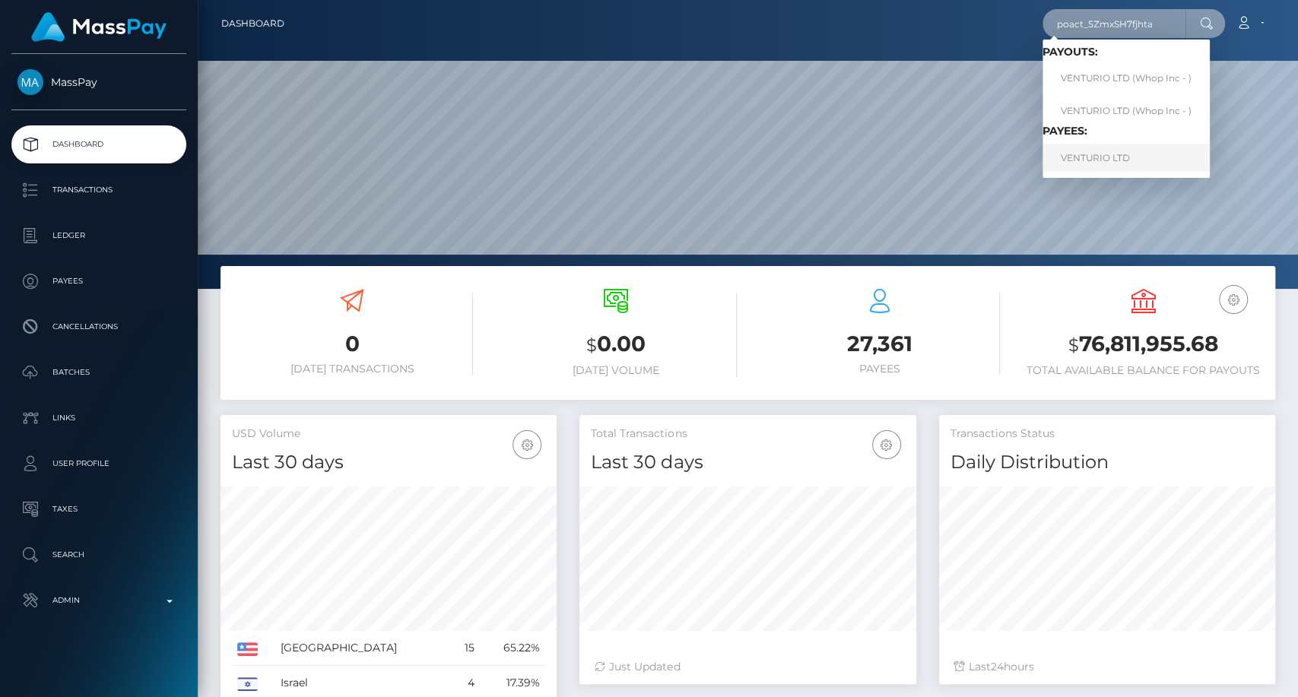
type input "poact_5ZmxSH7fjhta"
click at [1124, 158] on link "VENTURIO LTD" at bounding box center [1125, 158] width 167 height 28
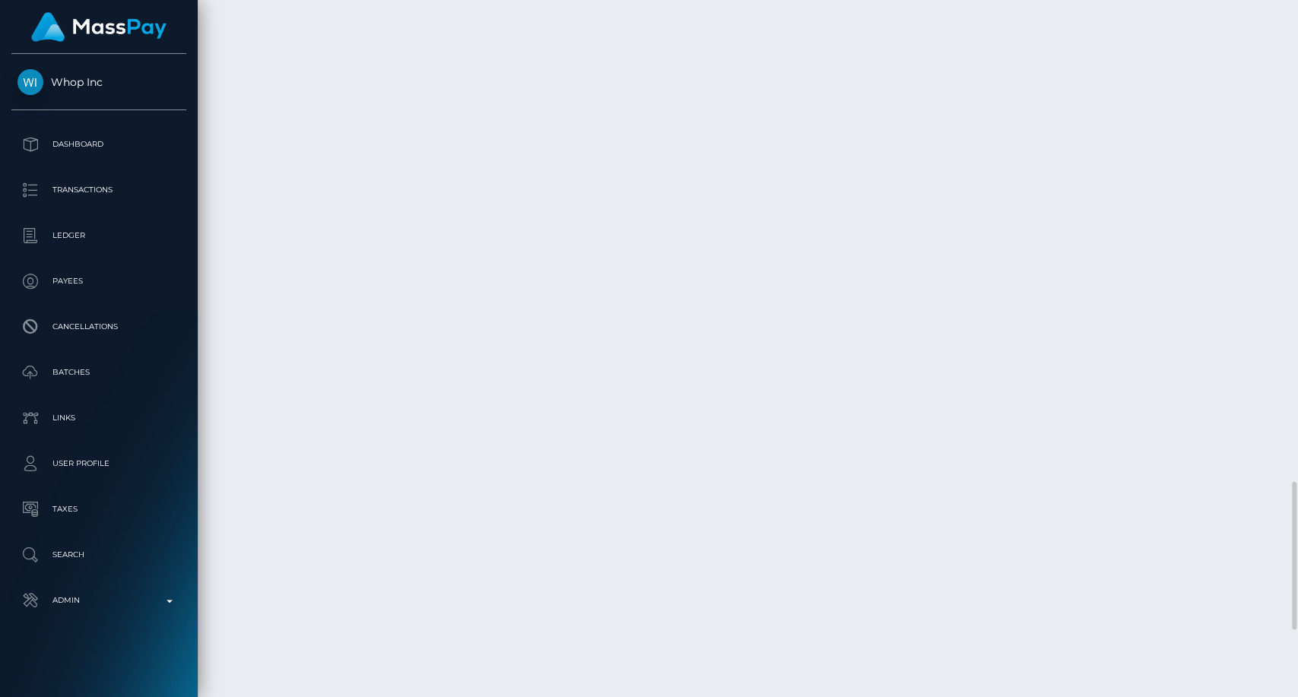
scroll to position [2601, 0]
drag, startPoint x: 803, startPoint y: 461, endPoint x: 677, endPoint y: 458, distance: 126.2
copy td "pout_PRhwWyT9kJdAF"
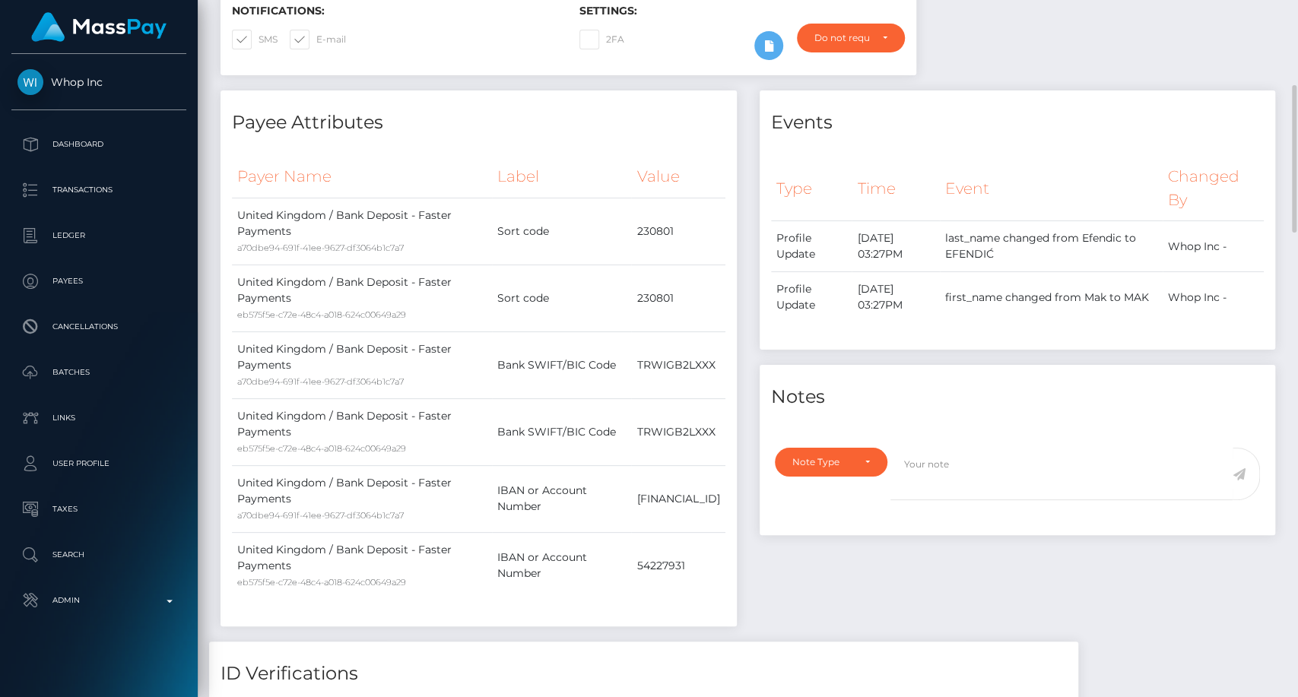
scroll to position [0, 0]
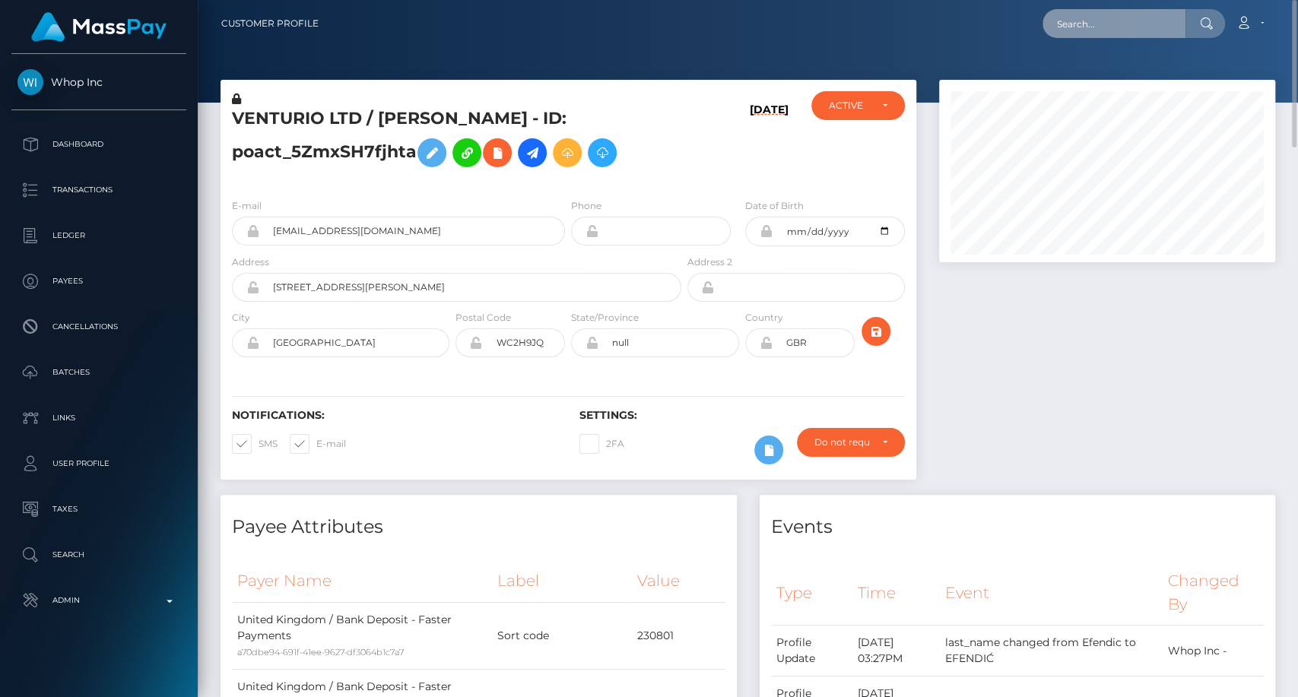
drag, startPoint x: 1076, startPoint y: 36, endPoint x: 1076, endPoint y: 27, distance: 9.1
click at [1076, 27] on input "text" at bounding box center [1113, 23] width 143 height 29
paste input "pout_PRhwWyT9kJdAF"
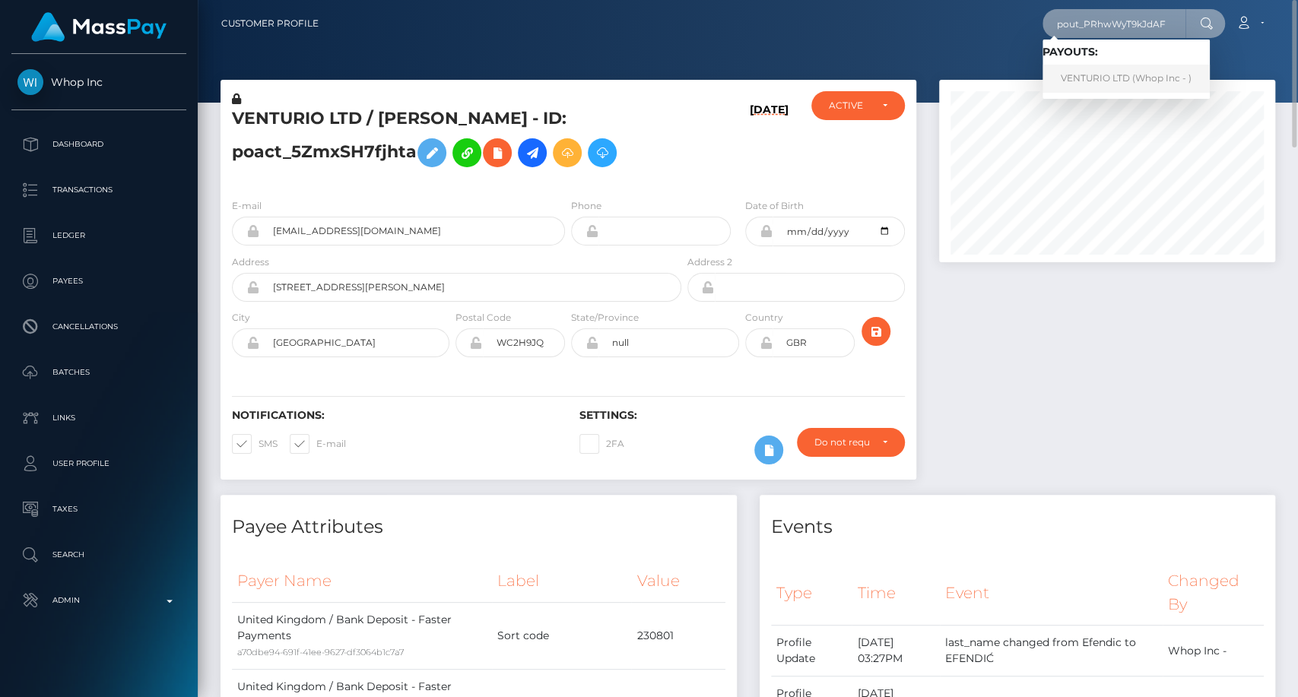
type input "pout_PRhwWyT9kJdAF"
click at [1111, 87] on link "VENTURIO LTD (Whop Inc - )" at bounding box center [1125, 79] width 167 height 28
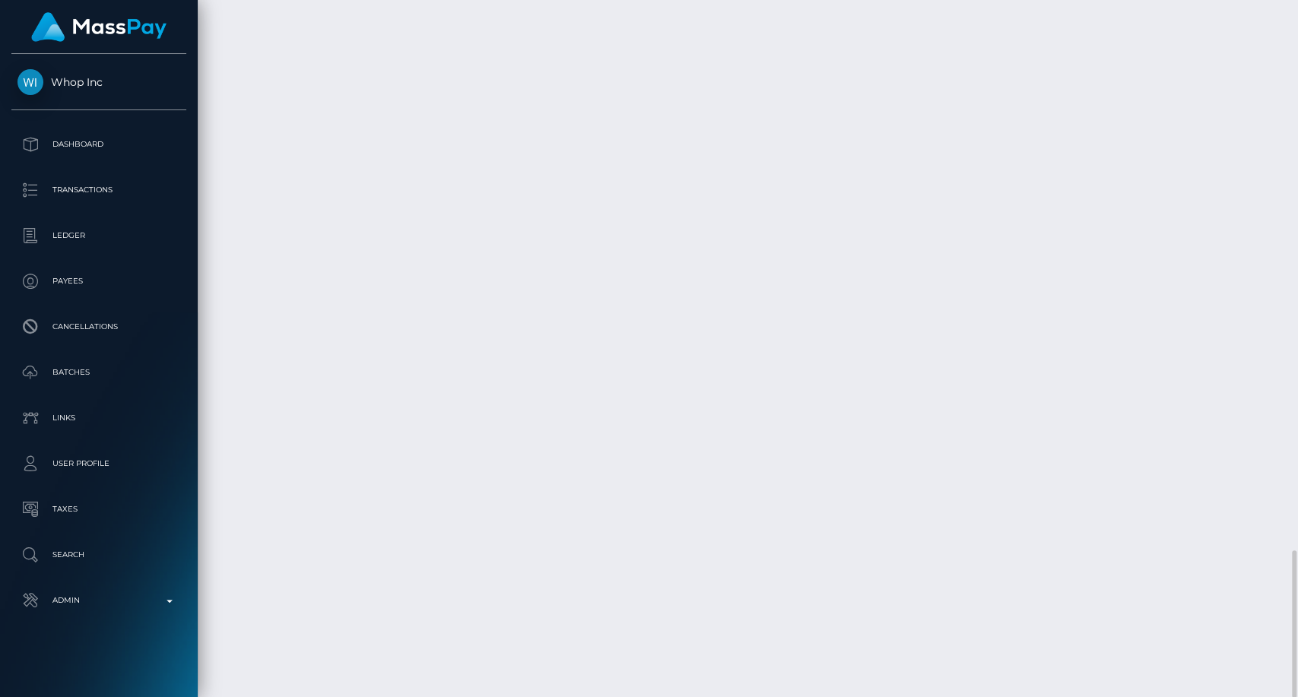
scroll to position [182, 336]
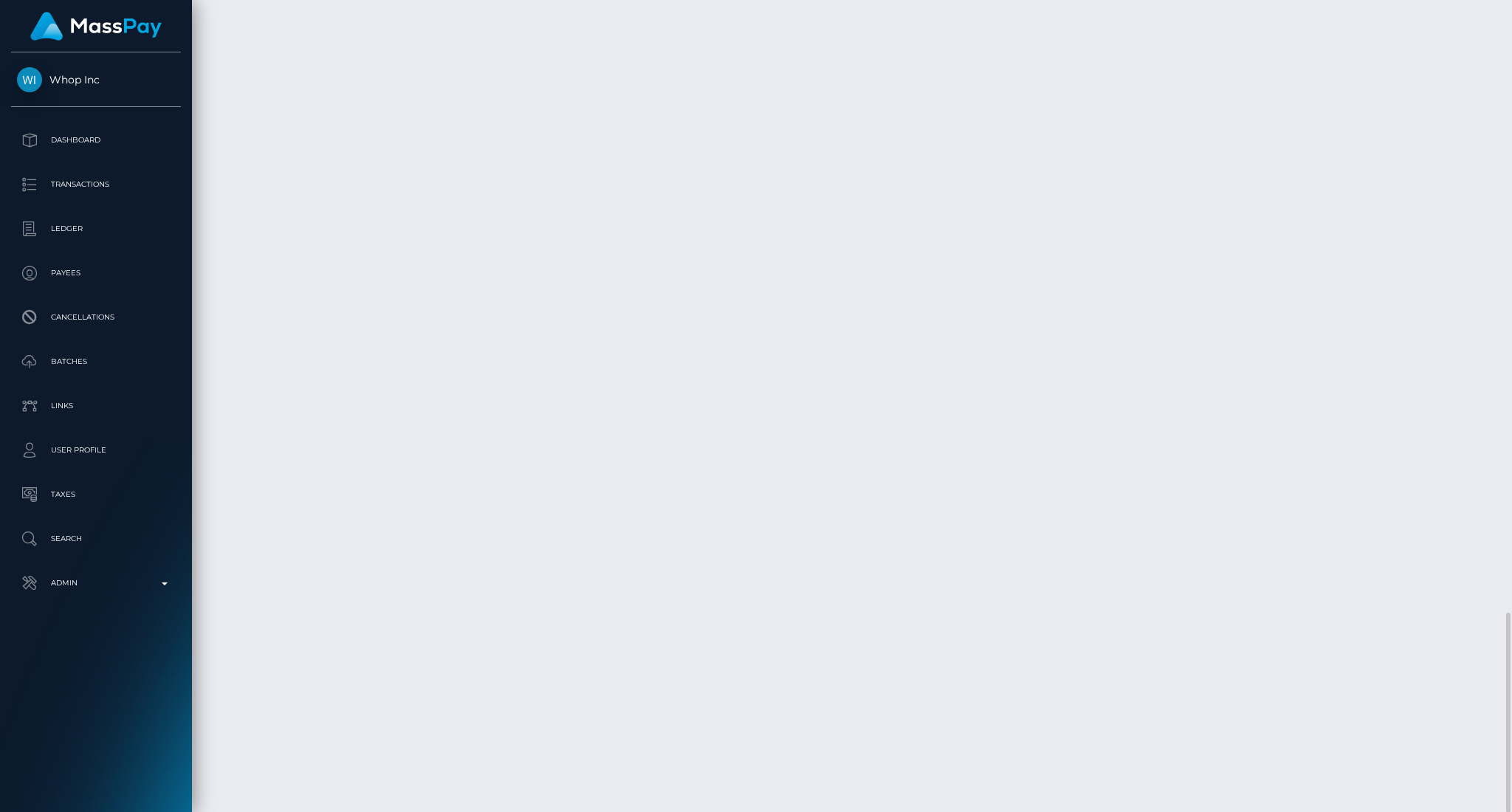
scroll to position [177, 410]
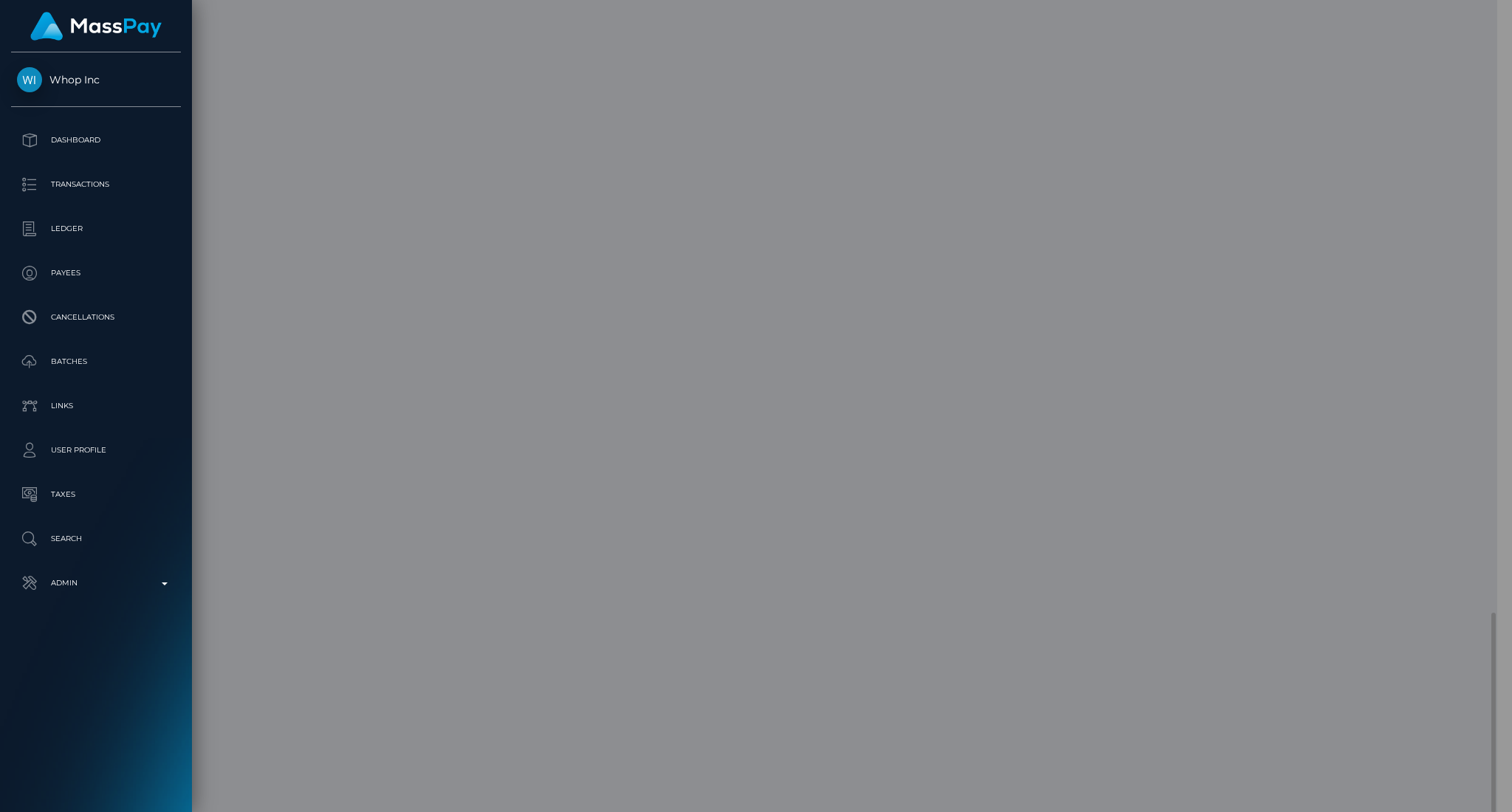
scroll to position [738190, 737813]
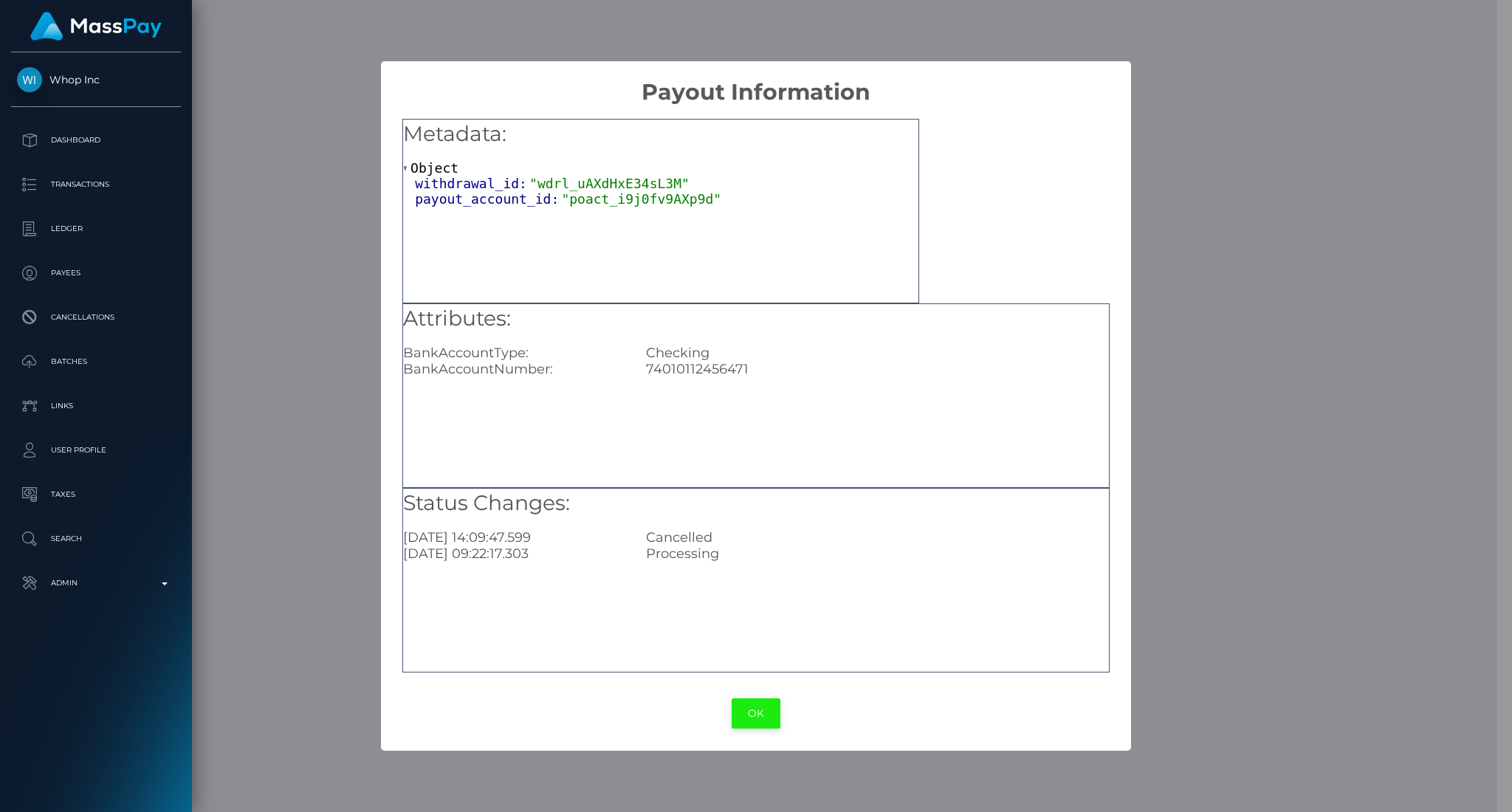
click at [770, 676] on button "OK" at bounding box center [756, 713] width 49 height 30
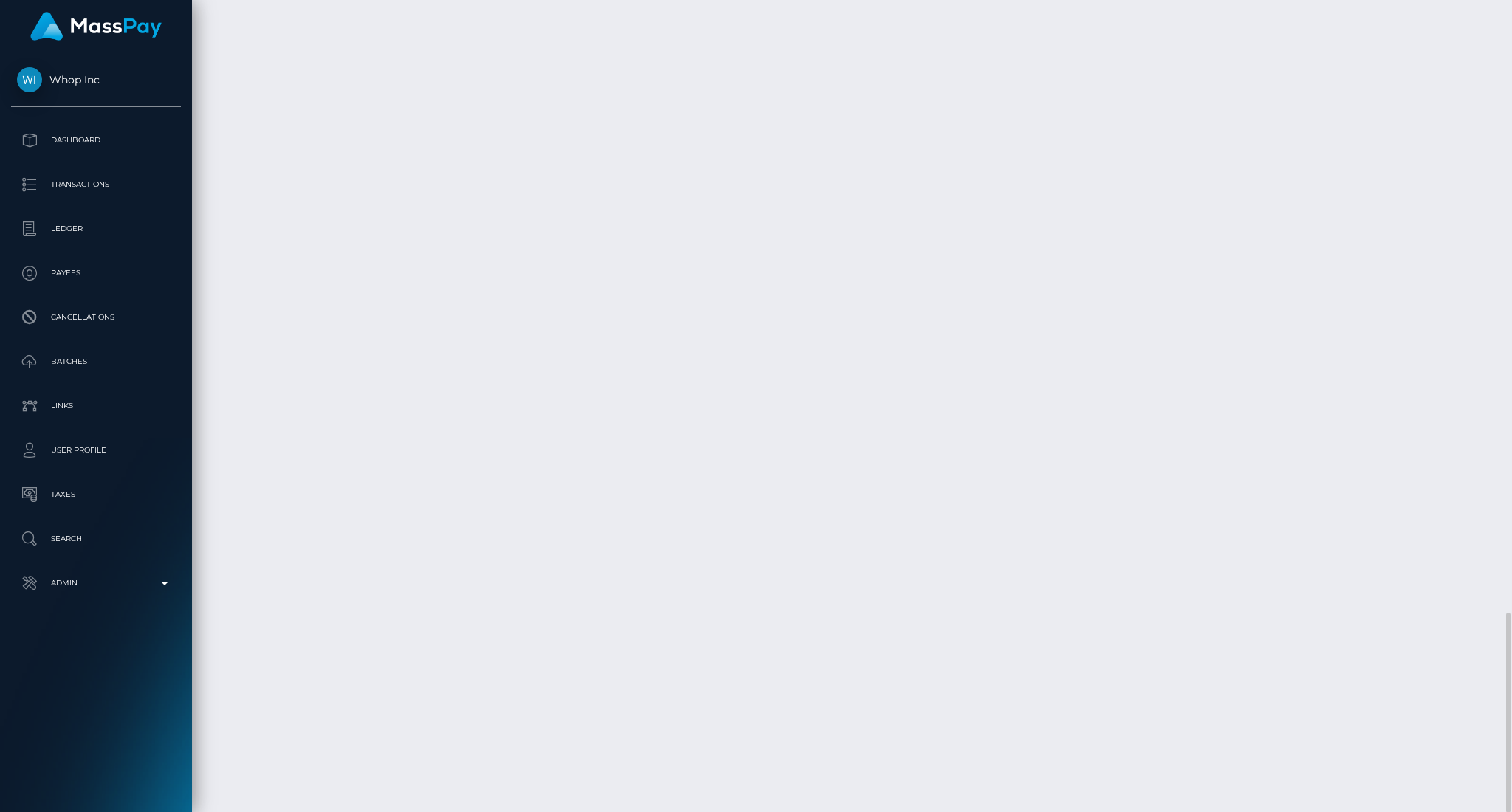
scroll to position [177, 410]
click at [804, 676] on div "Customer Profile Loading... Loading..." at bounding box center [852, 406] width 1320 height 812
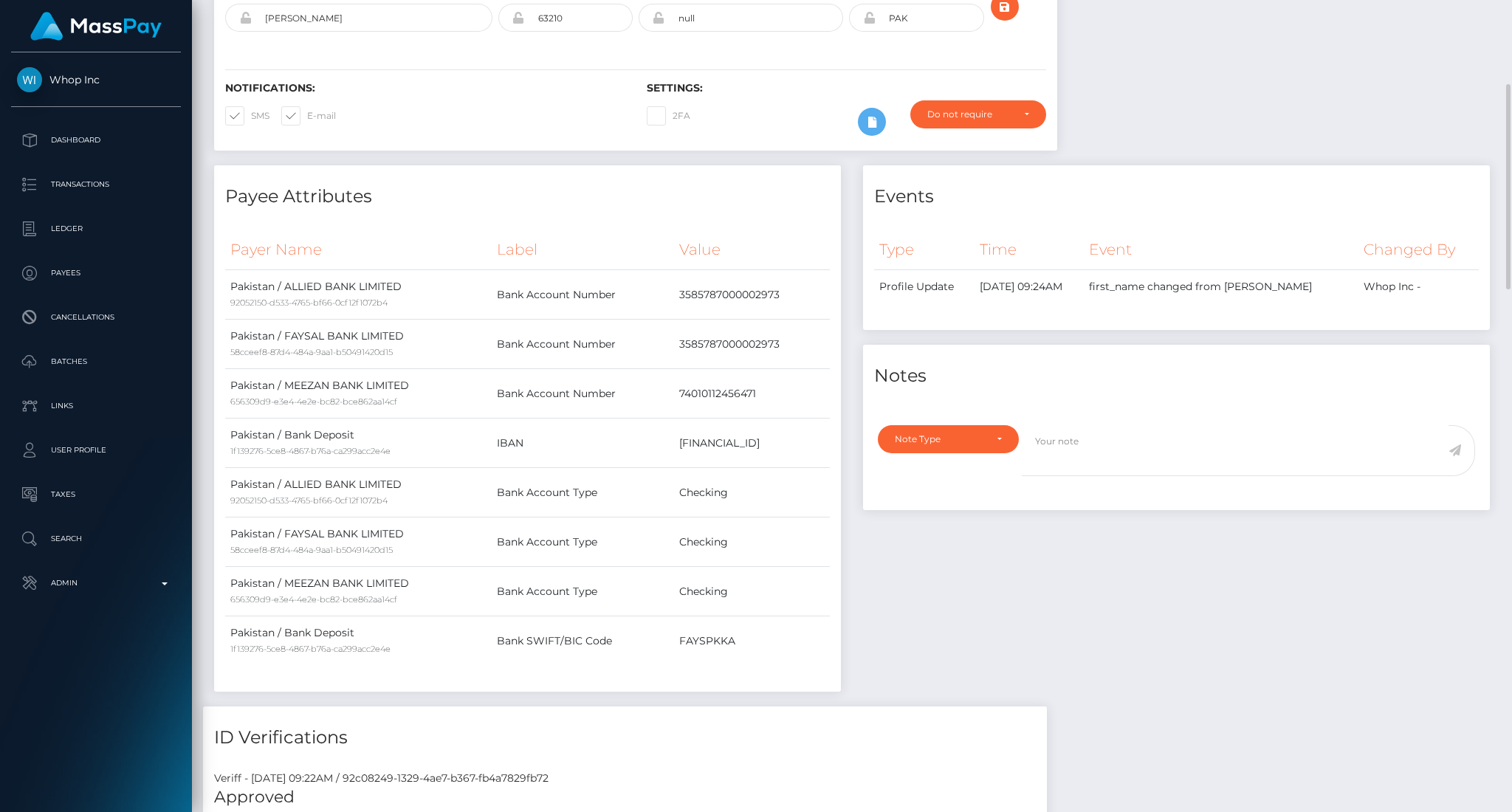
scroll to position [0, 0]
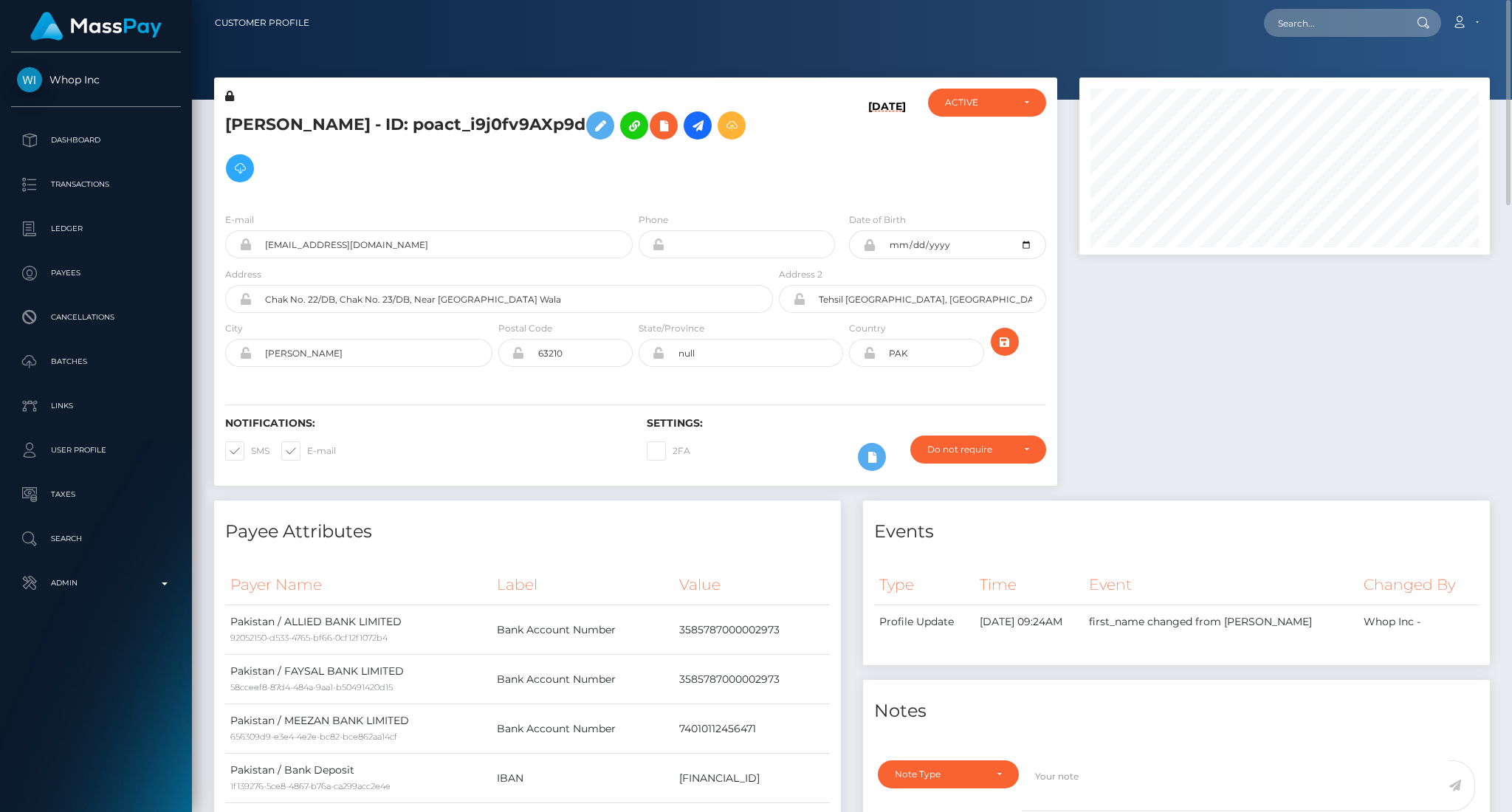
click at [1260, 359] on div at bounding box center [1284, 289] width 432 height 423
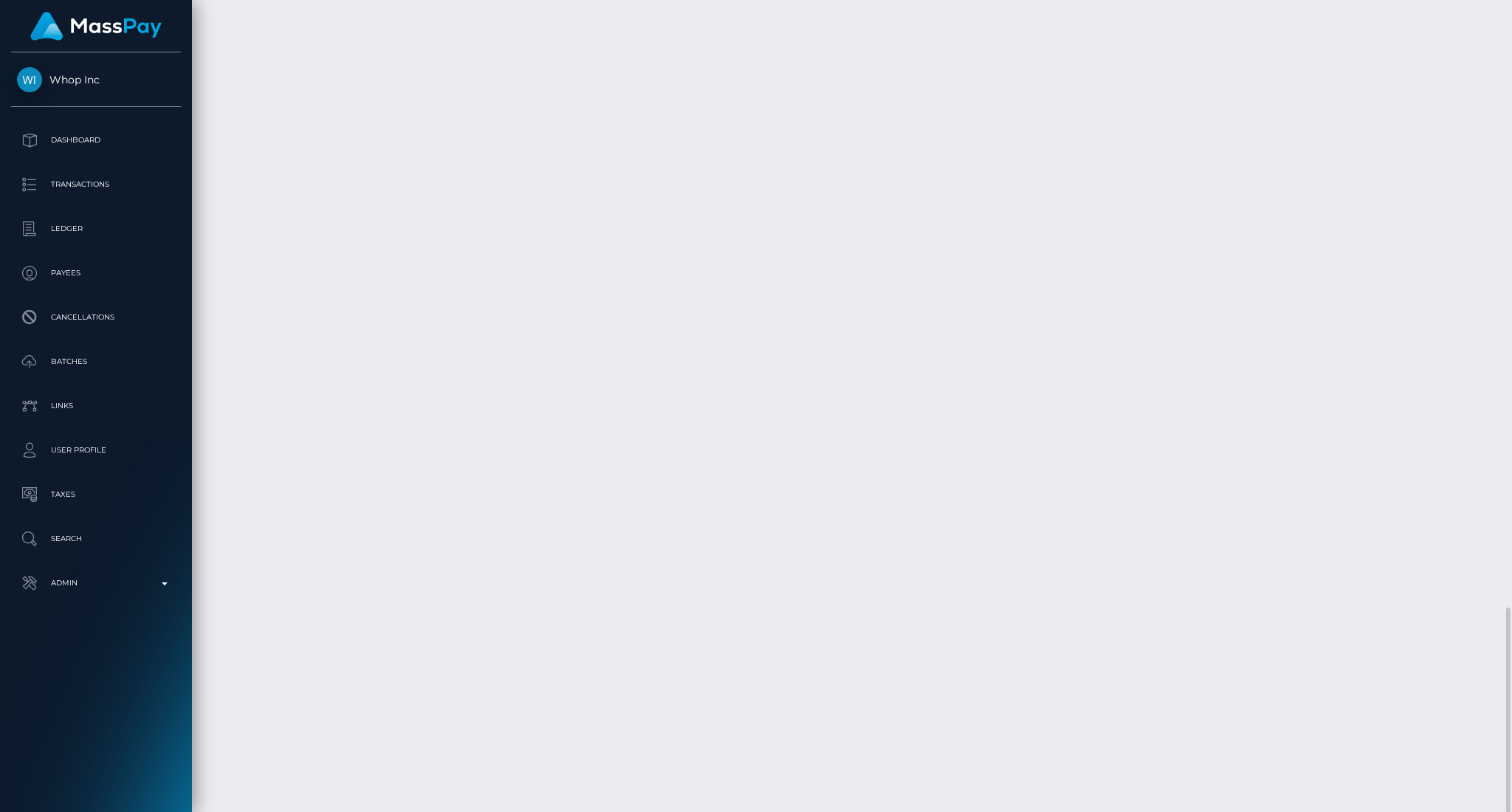
scroll to position [177, 410]
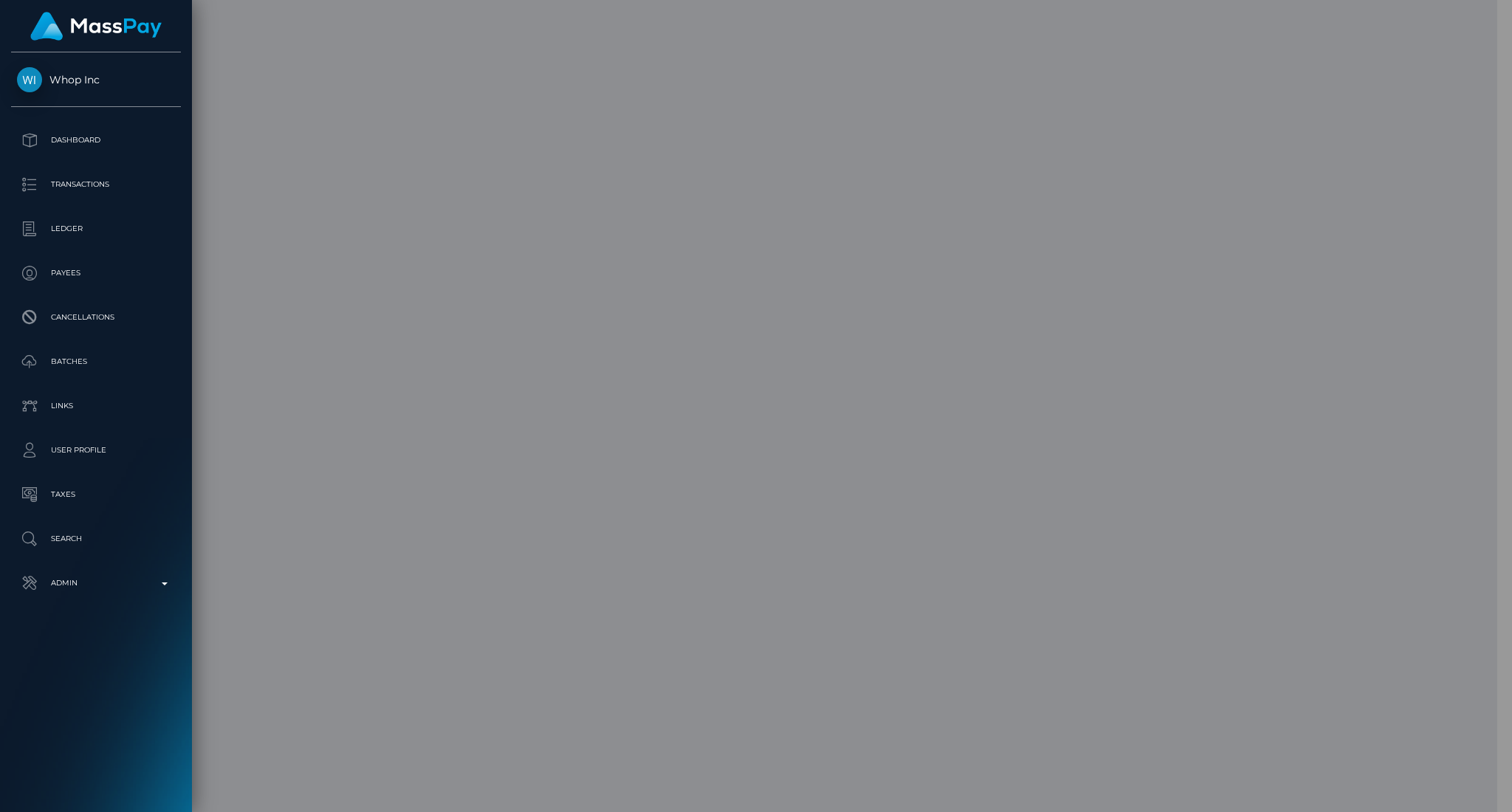
scroll to position [738190, 737813]
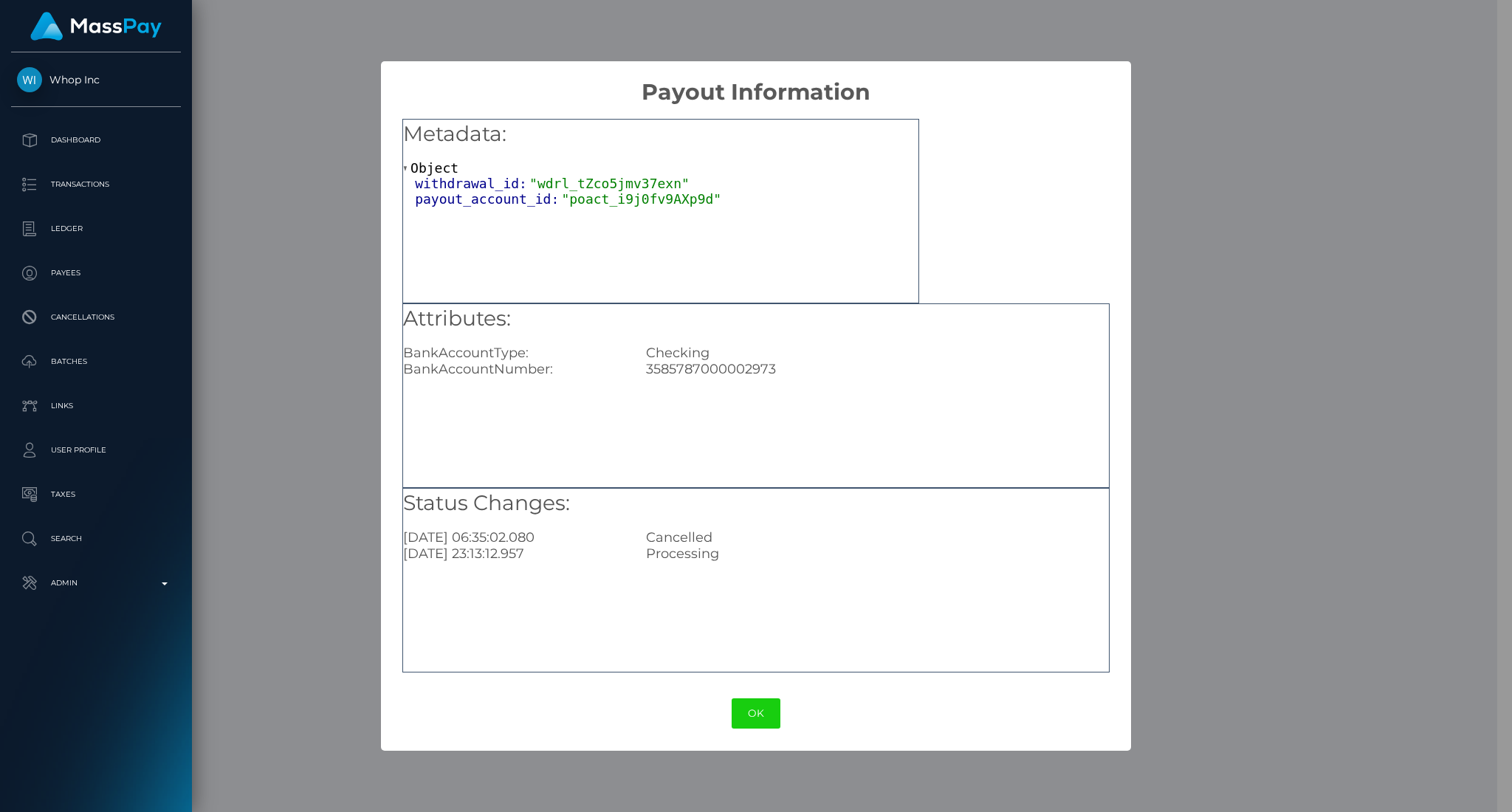
click at [753, 676] on button "OK" at bounding box center [756, 713] width 49 height 30
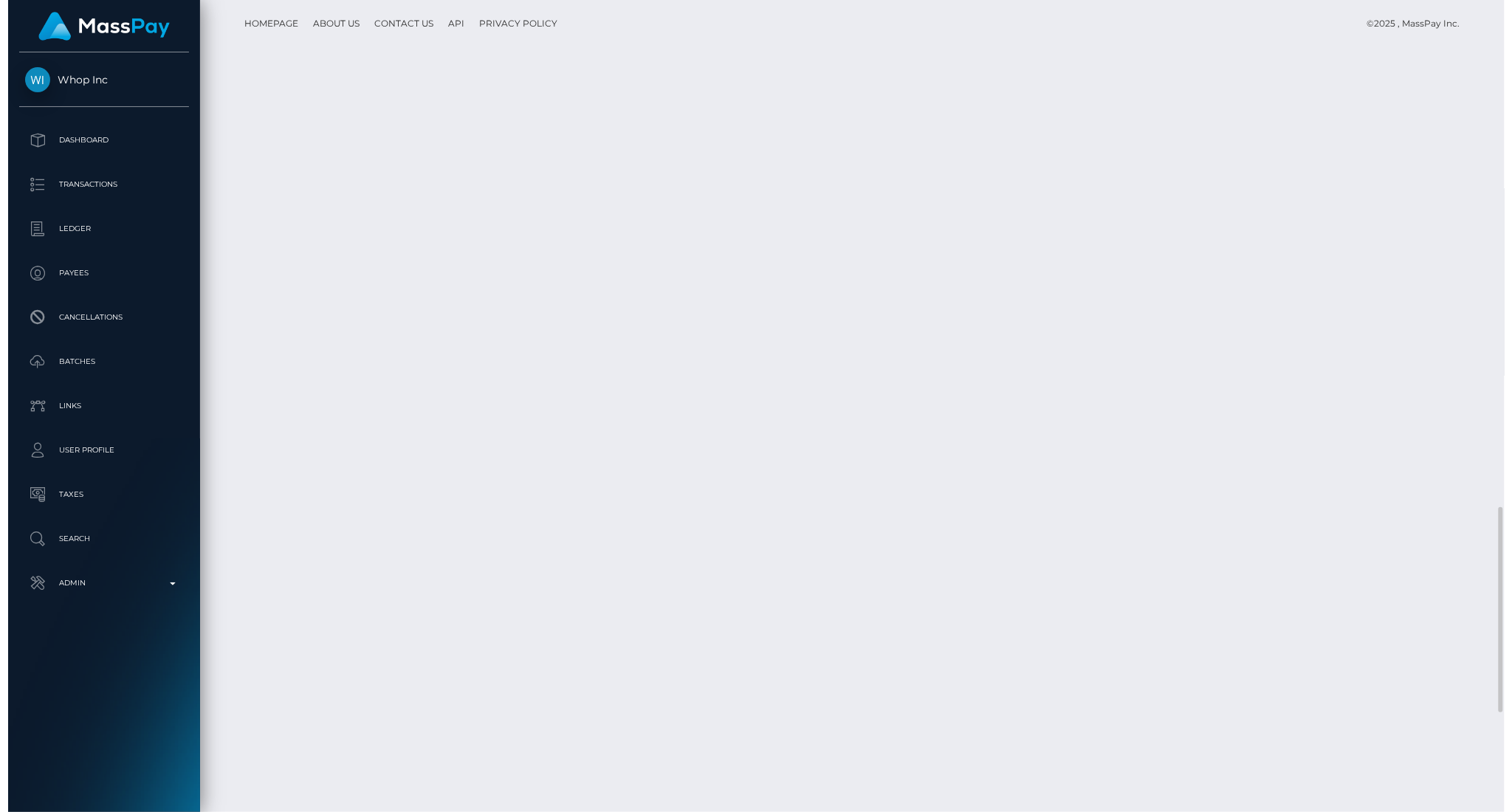
scroll to position [177, 410]
